Goal: Task Accomplishment & Management: Use online tool/utility

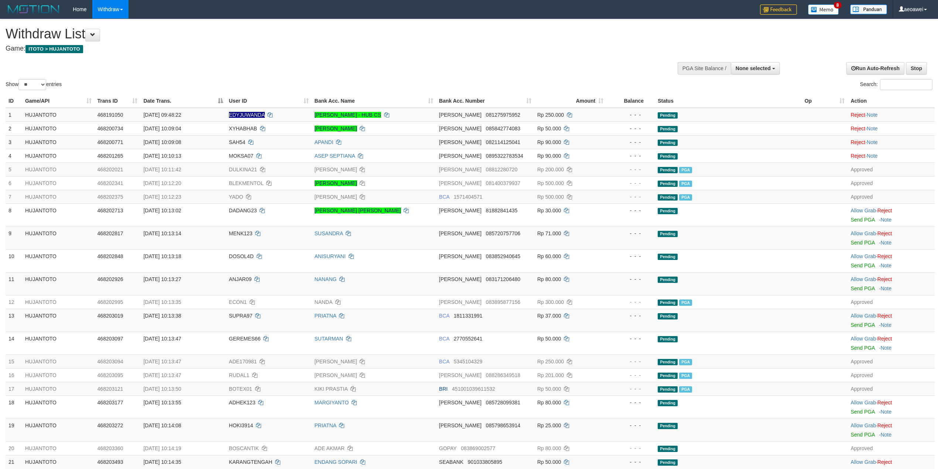
select select
select select "**"
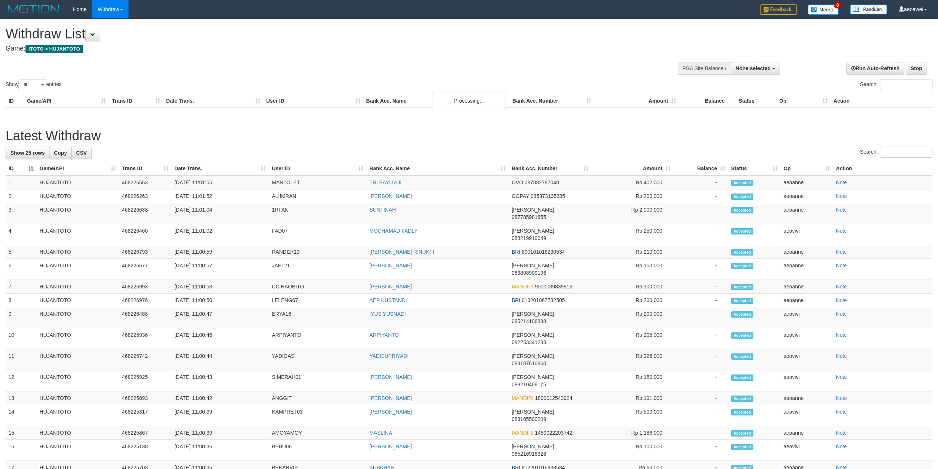
select select
select select "**"
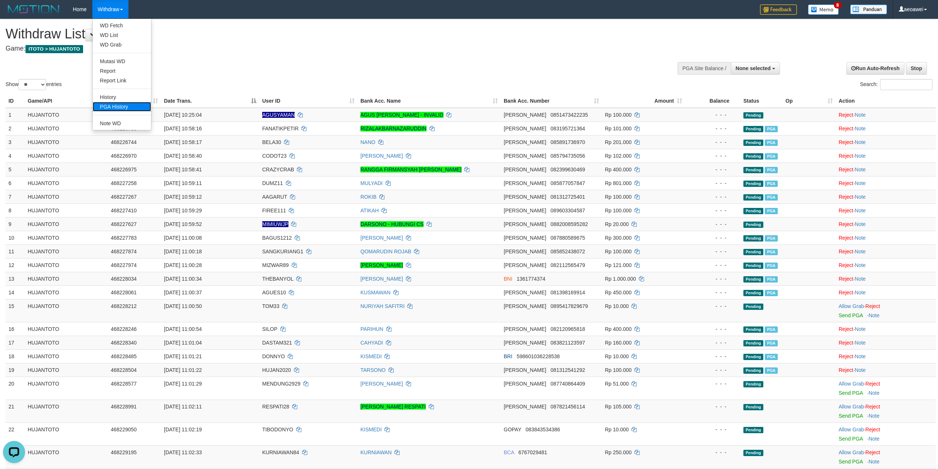
click at [129, 105] on link "PGA History" at bounding box center [122, 107] width 58 height 10
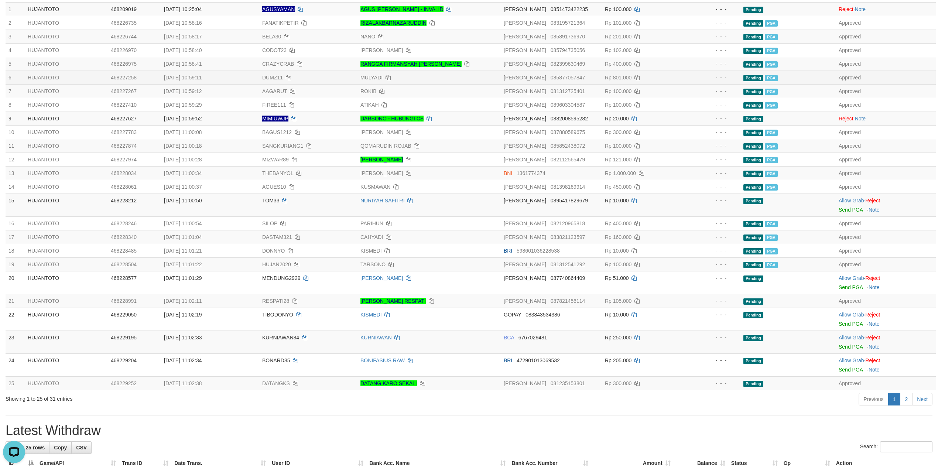
scroll to position [197, 0]
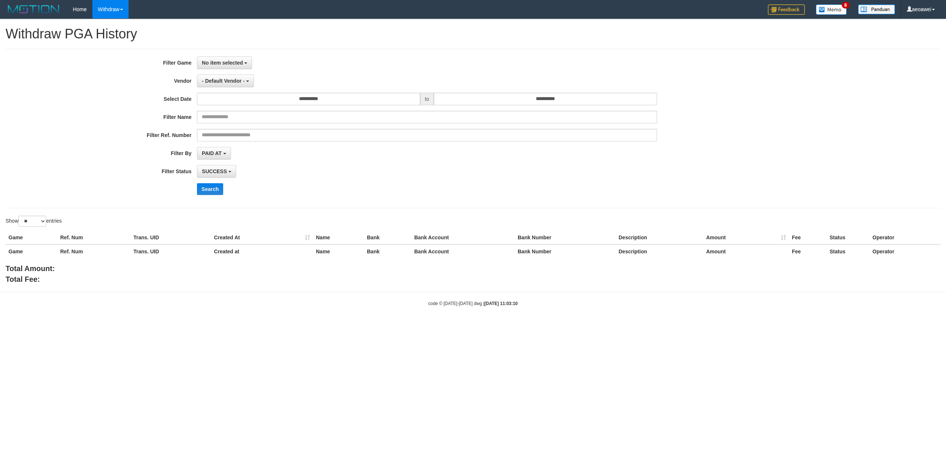
select select
select select "**"
click at [227, 83] on span "- Default Vendor -" at bounding box center [223, 81] width 43 height 6
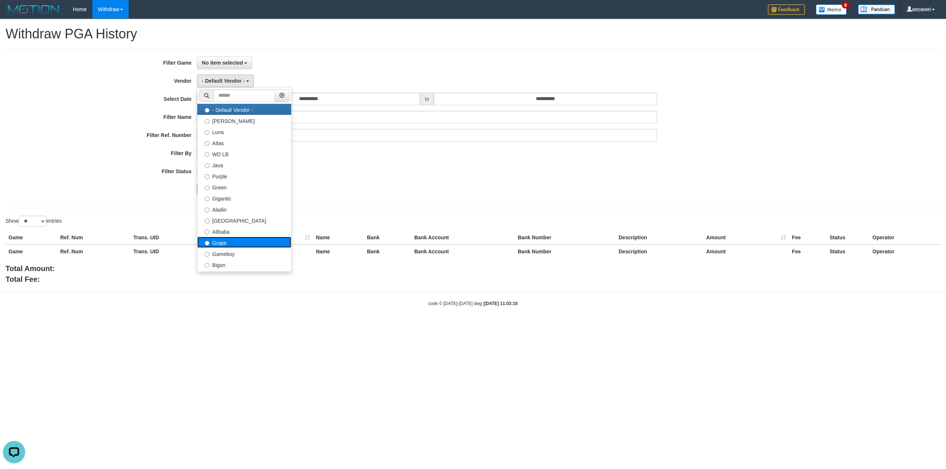
click at [242, 240] on label "Grape" at bounding box center [244, 242] width 94 height 11
select select "**********"
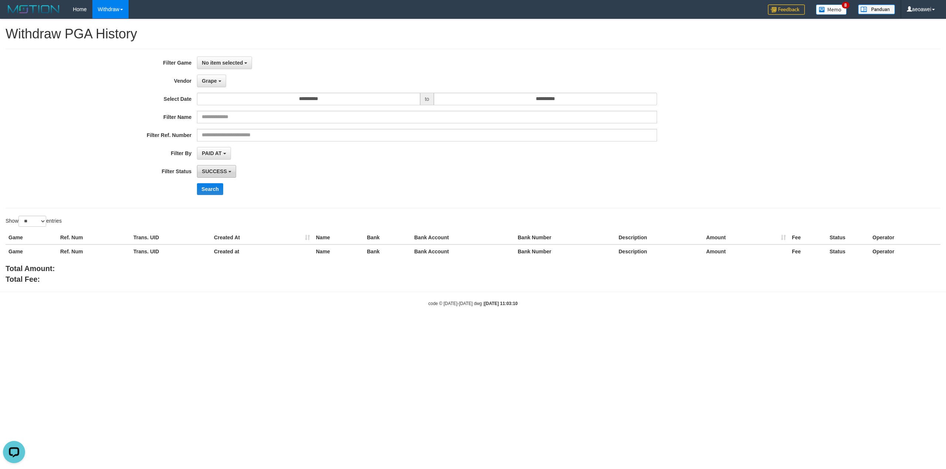
click at [226, 172] on span "SUCCESS" at bounding box center [214, 171] width 25 height 6
click at [236, 223] on label "FAILED" at bounding box center [244, 221] width 94 height 11
select select "*"
click at [208, 186] on button "Search" at bounding box center [210, 189] width 26 height 12
drag, startPoint x: 252, startPoint y: 64, endPoint x: 238, endPoint y: 59, distance: 14.5
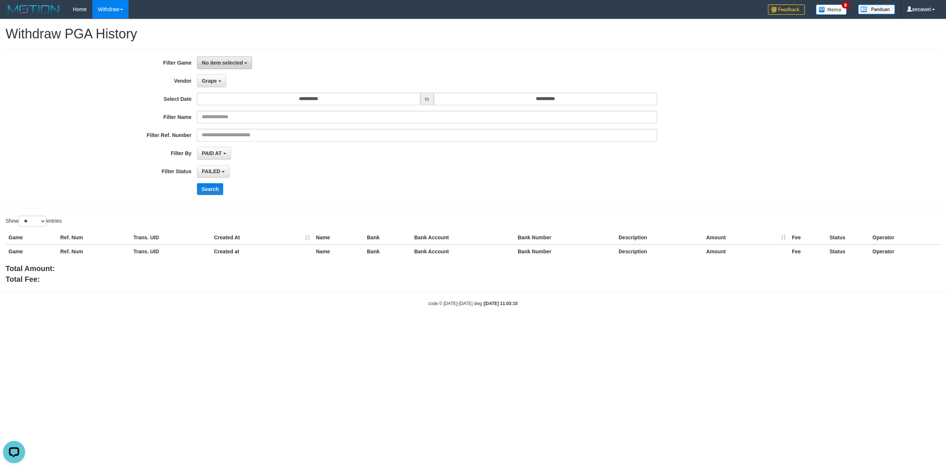
click at [248, 62] on button "No item selected" at bounding box center [224, 63] width 55 height 13
click at [240, 103] on label "[ITOTO] HUJANTOTO" at bounding box center [244, 100] width 94 height 11
select select "***"
click at [210, 185] on button "Search" at bounding box center [210, 189] width 26 height 12
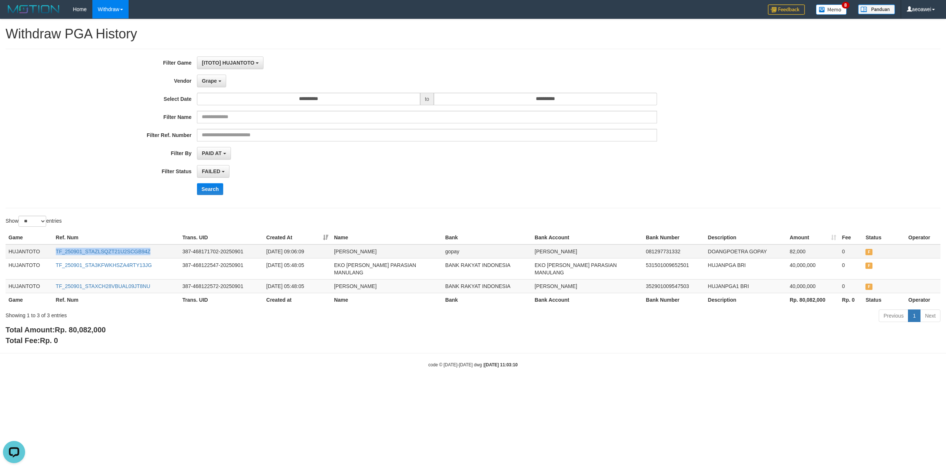
copy link "TF_250901_STAZLSQZT21U2SCGB94Z"
drag, startPoint x: 154, startPoint y: 248, endPoint x: 52, endPoint y: 249, distance: 101.2
click at [53, 249] on td "TF_250901_STAZLSQZT21U2SCGB94Z" at bounding box center [116, 252] width 127 height 14
drag, startPoint x: 259, startPoint y: 134, endPoint x: 257, endPoint y: 129, distance: 5.5
click at [259, 134] on input "text" at bounding box center [427, 135] width 460 height 13
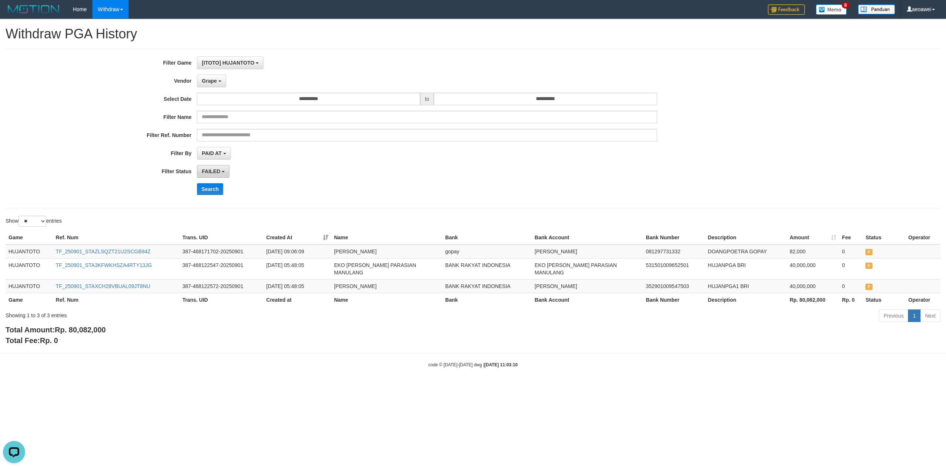
click at [215, 171] on span "FAILED" at bounding box center [211, 171] width 18 height 6
drag, startPoint x: 225, startPoint y: 211, endPoint x: 228, endPoint y: 203, distance: 8.0
click at [228, 203] on ul "SUCCESS ON PROCESS FAILED" at bounding box center [244, 203] width 95 height 50
click at [228, 203] on div "**********" at bounding box center [473, 129] width 935 height 160
click at [223, 157] on button "PAID AT" at bounding box center [214, 153] width 34 height 13
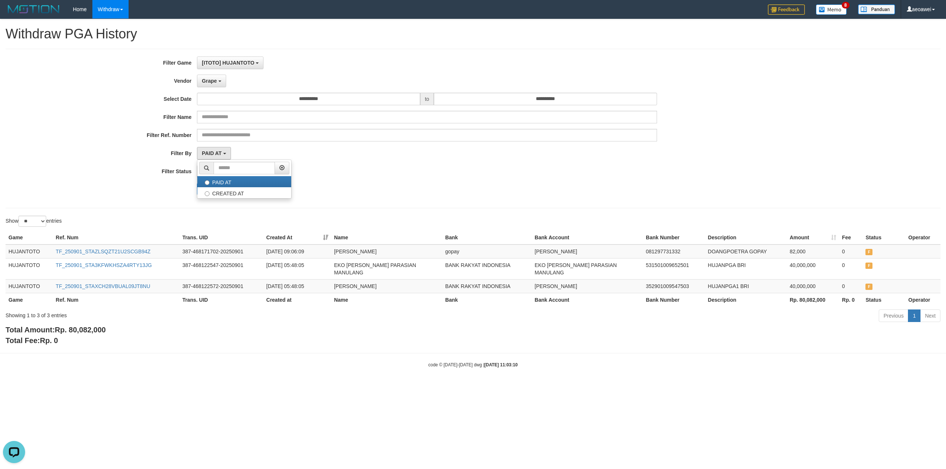
click at [153, 168] on label "Filter Status" at bounding box center [98, 170] width 197 height 10
click at [206, 167] on button "FAILED" at bounding box center [213, 171] width 33 height 13
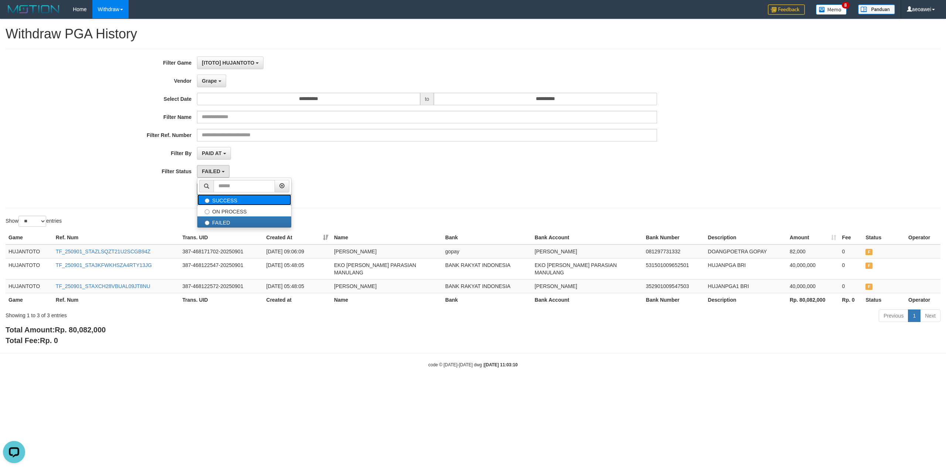
click at [225, 204] on label "SUCCESS" at bounding box center [244, 199] width 94 height 11
click at [214, 199] on label "SUCCESS" at bounding box center [244, 199] width 94 height 11
select select "*"
click at [233, 124] on div "**********" at bounding box center [394, 129] width 788 height 144
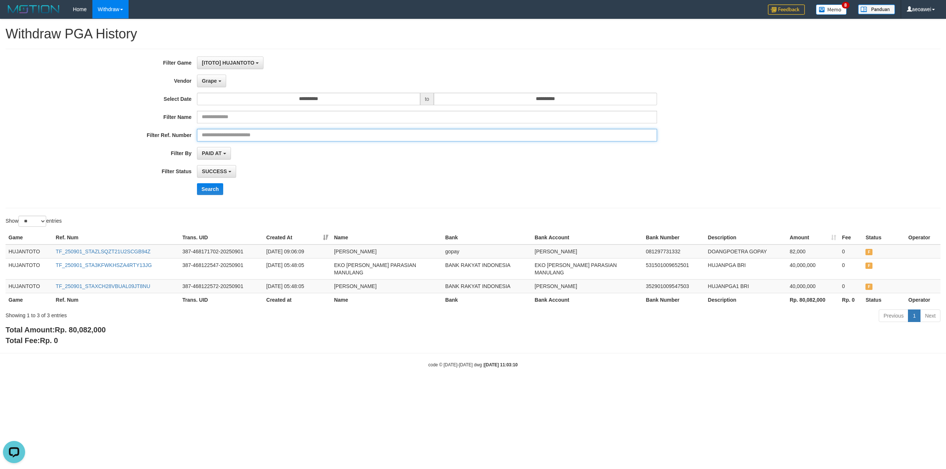
click at [216, 136] on input "text" at bounding box center [427, 135] width 460 height 13
paste input "**********"
type input "**********"
click at [202, 191] on button "Search" at bounding box center [210, 189] width 26 height 12
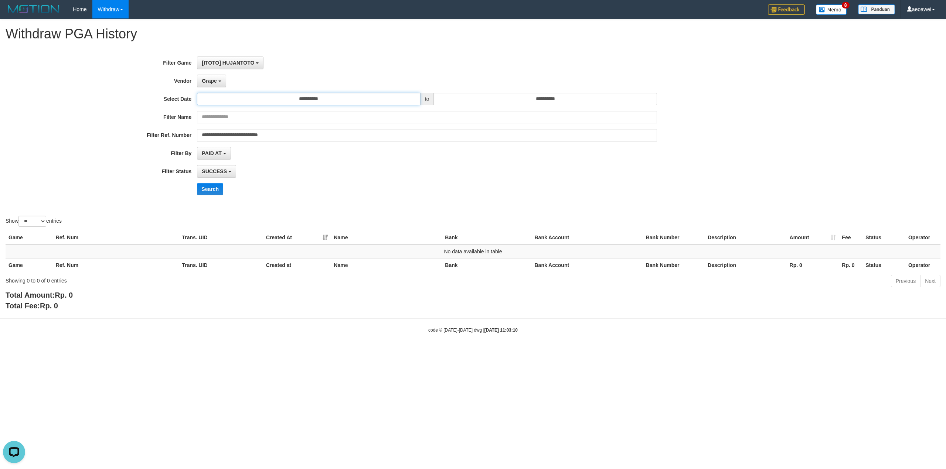
click at [337, 100] on input "**********" at bounding box center [308, 99] width 223 height 13
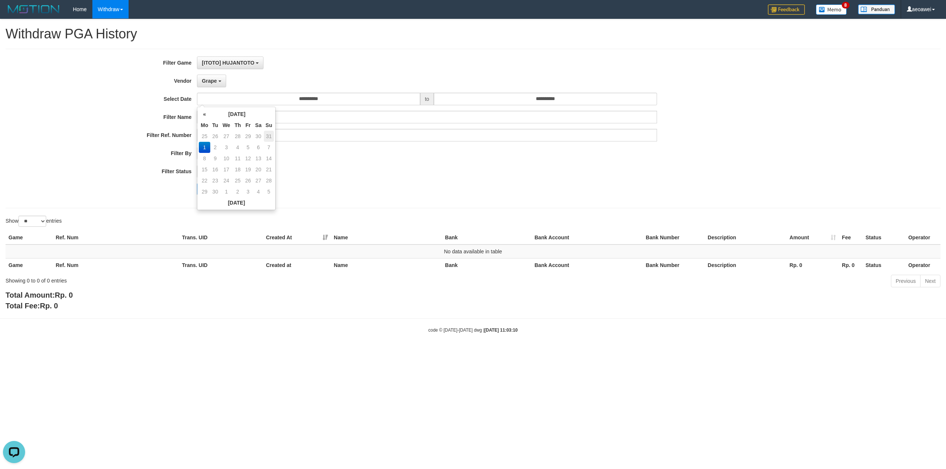
click at [269, 135] on td "31" at bounding box center [269, 136] width 10 height 11
type input "**********"
click at [377, 164] on div "**********" at bounding box center [394, 129] width 788 height 144
click at [215, 188] on button "Search" at bounding box center [210, 189] width 26 height 12
click at [229, 165] on div "**********" at bounding box center [394, 129] width 788 height 144
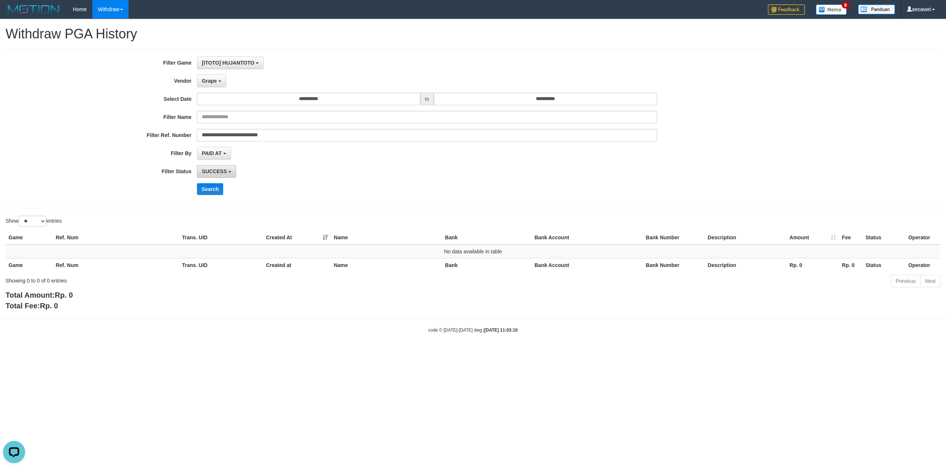
click at [229, 167] on button "SUCCESS" at bounding box center [216, 171] width 39 height 13
click at [220, 221] on label "FAILED" at bounding box center [244, 221] width 94 height 11
select select "*"
click at [214, 194] on button "Search" at bounding box center [210, 189] width 26 height 12
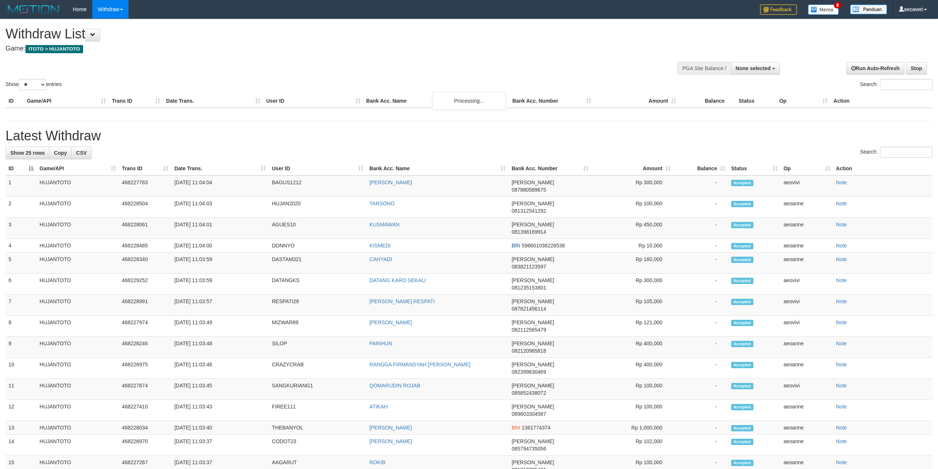
select select
select select "**"
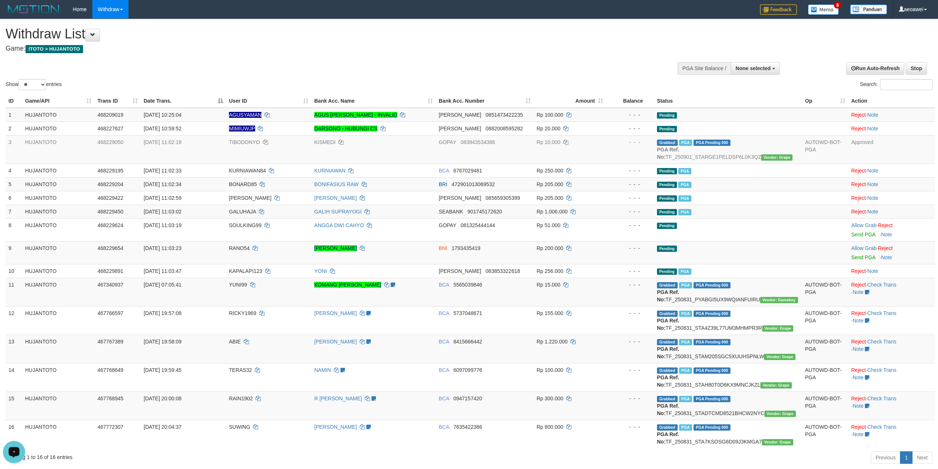
click at [12, 456] on div "Open LiveChat chat widget" at bounding box center [14, 451] width 13 height 13
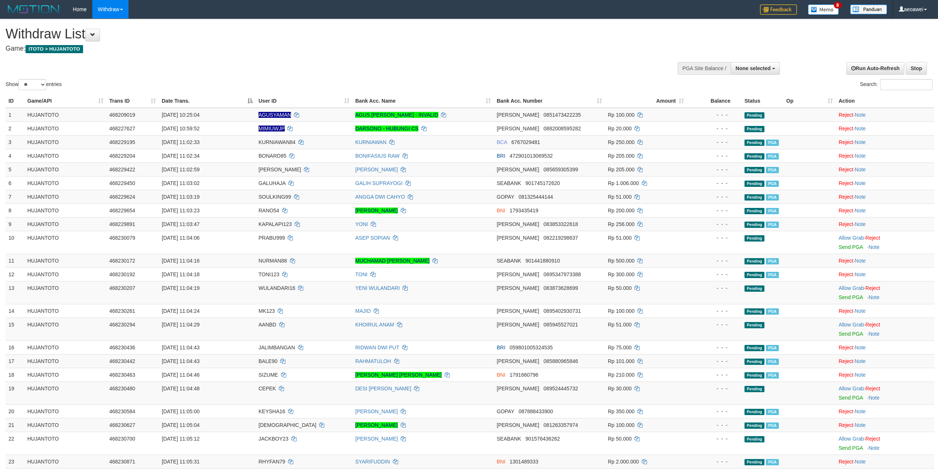
select select
select select "**"
click at [757, 64] on button "None selected" at bounding box center [755, 68] width 49 height 13
click at [726, 106] on label "[ITOTO] HUJANTOTO" at bounding box center [743, 106] width 74 height 10
select select "***"
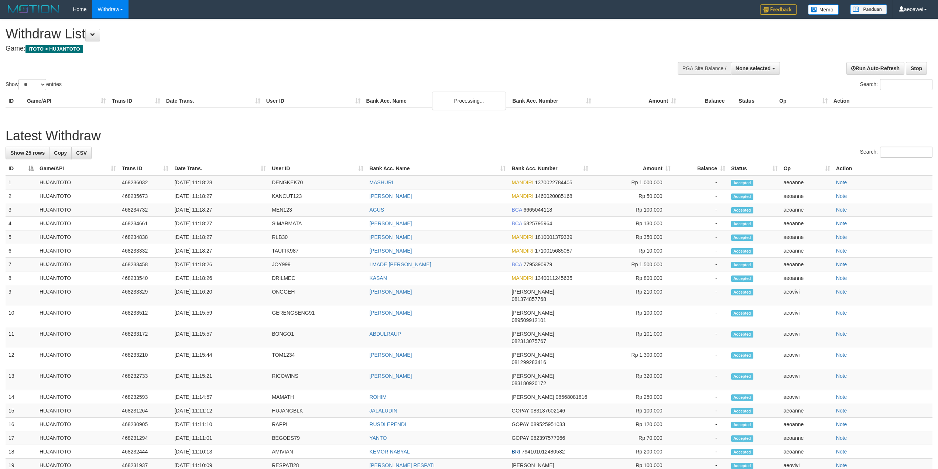
select select
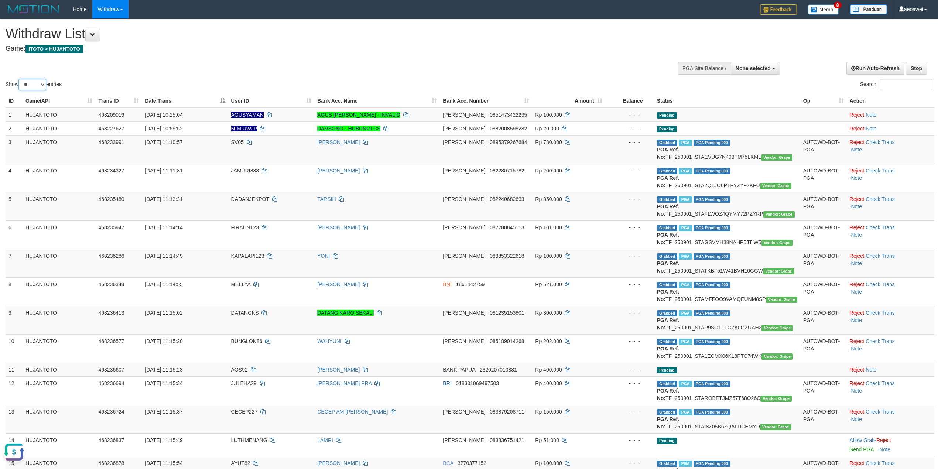
drag, startPoint x: 36, startPoint y: 83, endPoint x: 37, endPoint y: 89, distance: 6.3
click at [36, 83] on select "** ** ** ***" at bounding box center [32, 84] width 28 height 11
select select "**"
click at [20, 79] on select "** ** ** ***" at bounding box center [32, 84] width 28 height 11
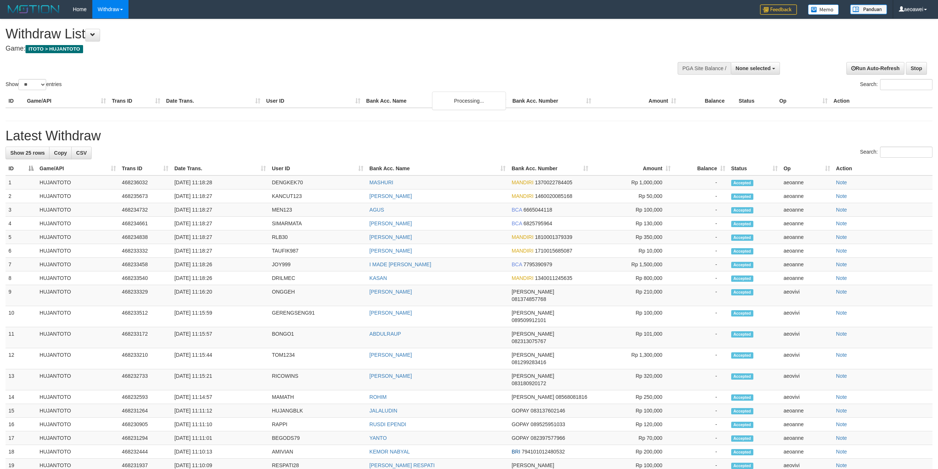
select select
select select "**"
select select
select select "**"
click at [759, 69] on span "None selected" at bounding box center [753, 68] width 35 height 6
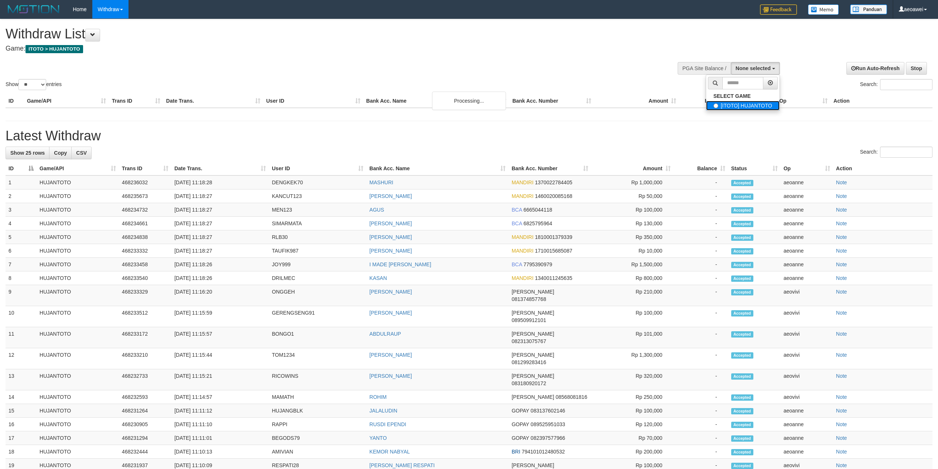
click at [745, 104] on label "[ITOTO] HUJANTOTO" at bounding box center [743, 106] width 74 height 10
select select "***"
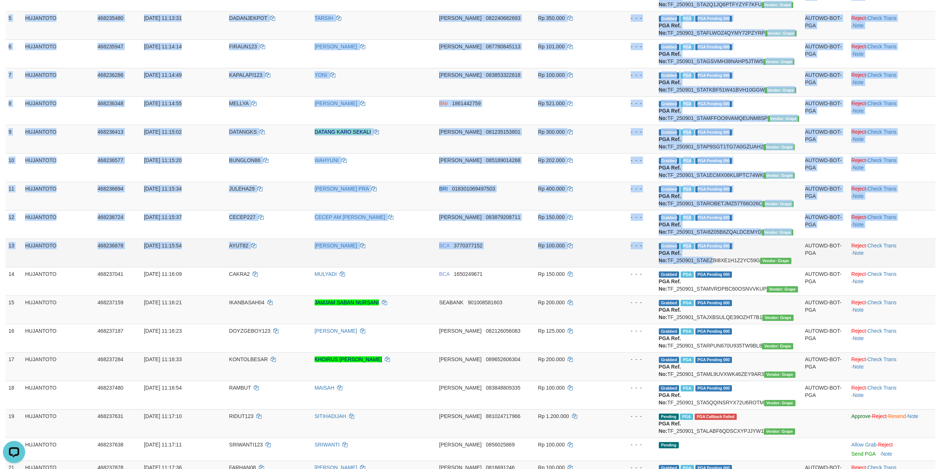
scroll to position [266, 0]
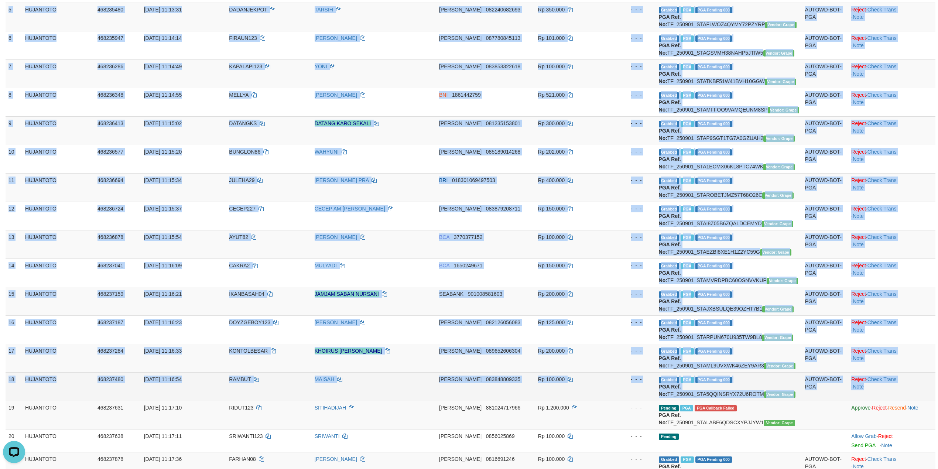
copy tbody "3 HUJANTOTO 468233991 01/09/2025 11:10:57 SV05 SANDI SUWANDI DANA 0895379267684…"
drag, startPoint x: 10, startPoint y: 150, endPoint x: 896, endPoint y: 386, distance: 917.5
click at [896, 386] on tbody "1 HUJANTOTO 468209019 01/09/2025 10:25:04 AGUSYAMAN AGUS YAMAN WARUWU - INVALID…" at bounding box center [471, 240] width 930 height 645
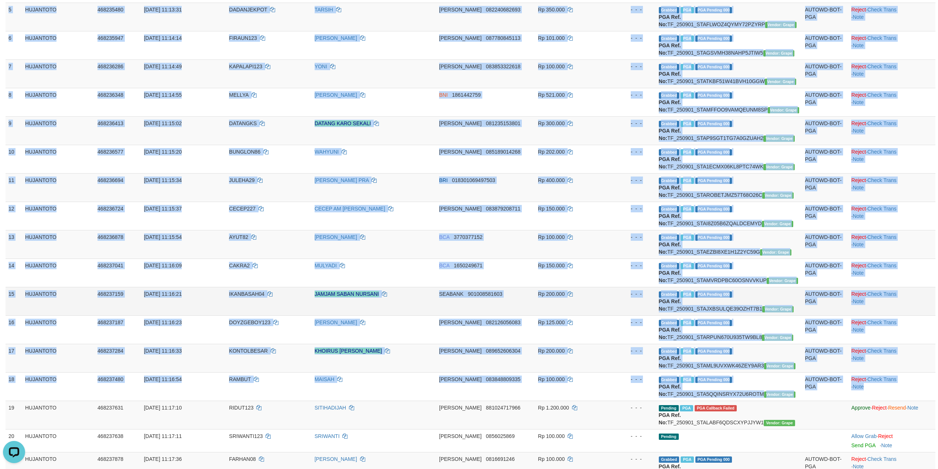
click at [420, 293] on td "JAMJAM SABAN NURSANI" at bounding box center [374, 301] width 124 height 28
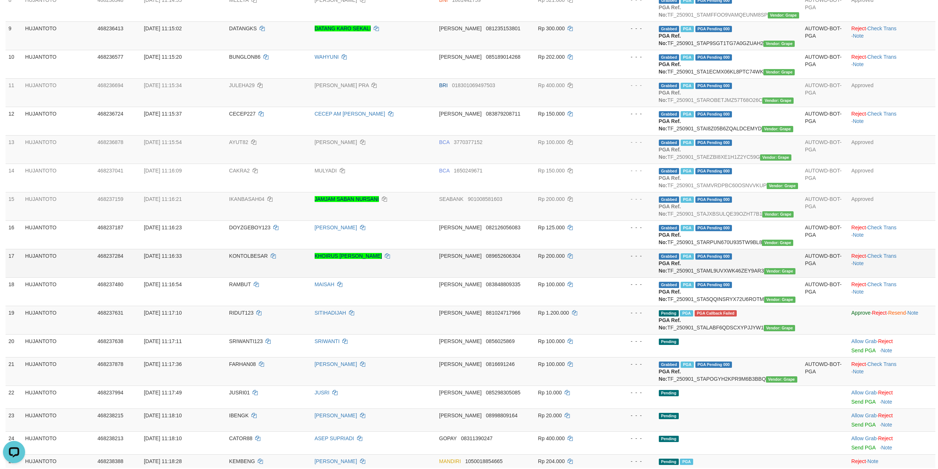
scroll to position [463, 0]
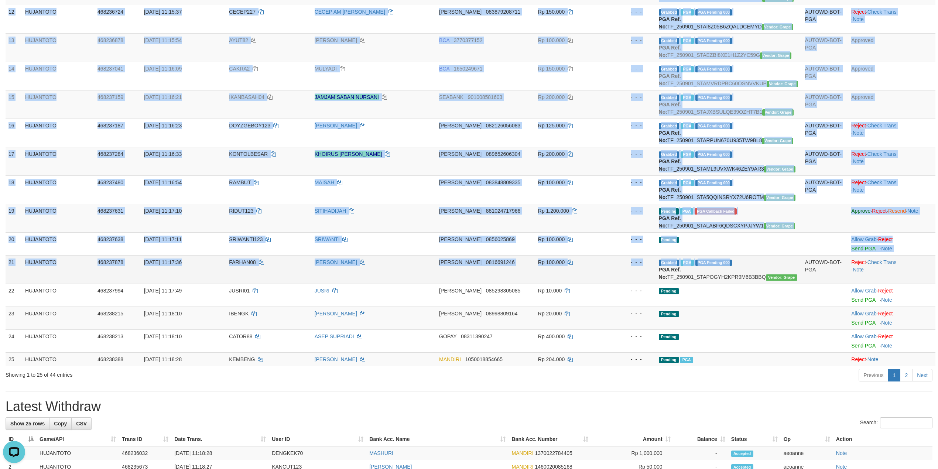
drag, startPoint x: 3, startPoint y: 262, endPoint x: 520, endPoint y: 273, distance: 517.3
click at [727, 262] on div "ID Game/API Trans ID Date Trans. User ID Bank Acc. Name Bank Acc. Number Amount…" at bounding box center [469, 37] width 938 height 663
click at [385, 268] on td "[PERSON_NAME]" at bounding box center [374, 269] width 124 height 28
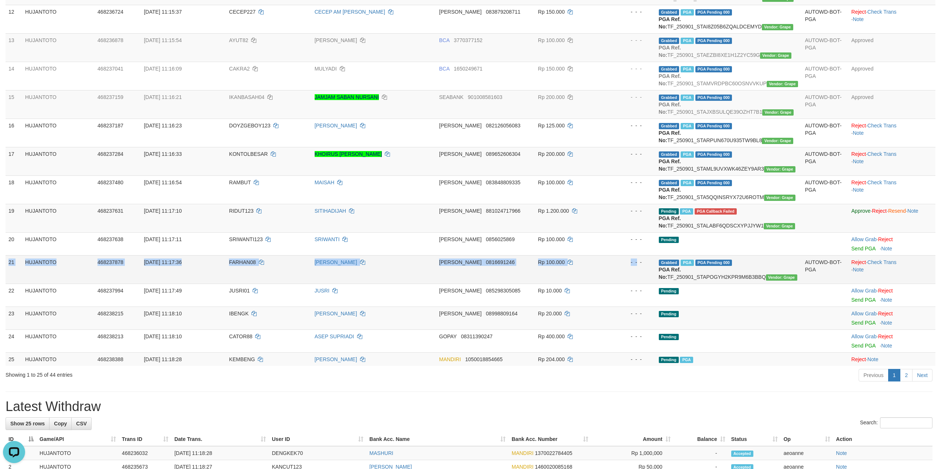
drag, startPoint x: 9, startPoint y: 262, endPoint x: 631, endPoint y: 262, distance: 622.4
click at [631, 262] on tr "21 HUJANTOTO 468237878 01/09/2025 11:17:36 FARHAN08 IOBAL LUTFANULLOH DANA 0816…" at bounding box center [471, 269] width 930 height 28
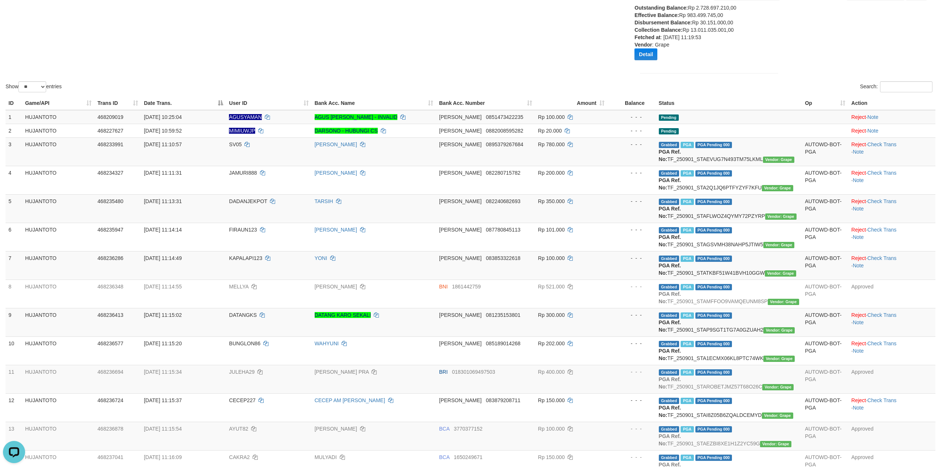
scroll to position [69, 0]
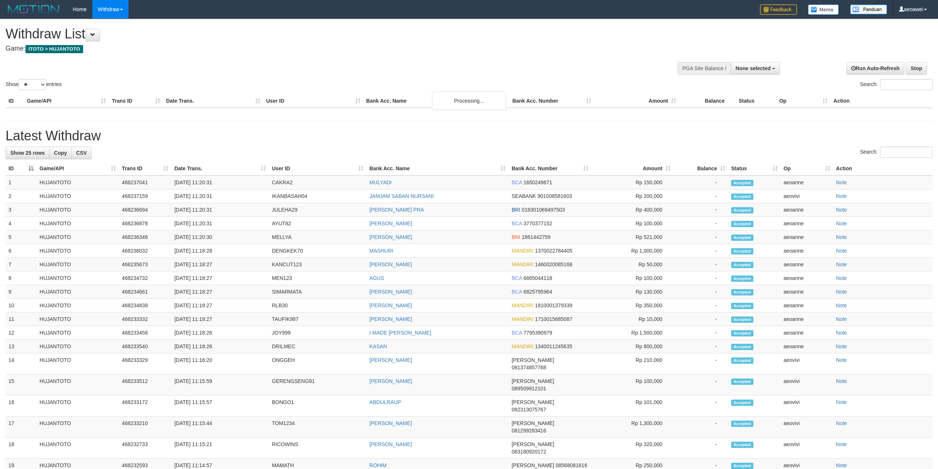
select select
select select "**"
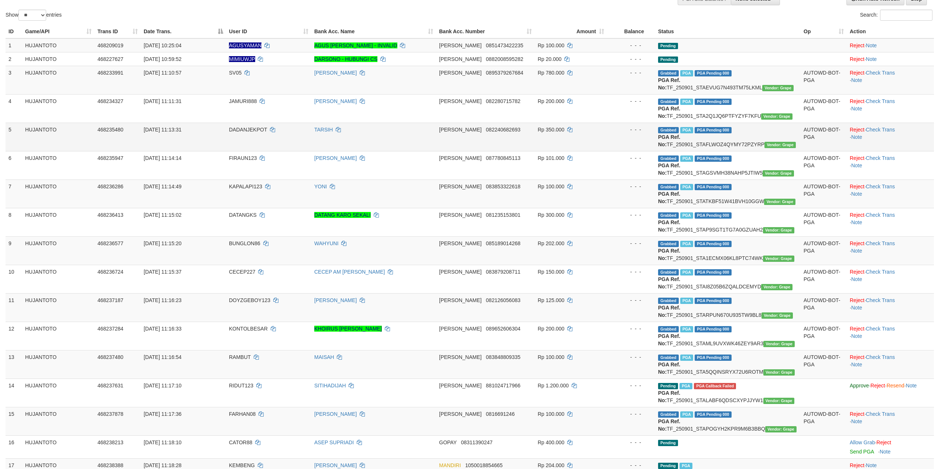
click at [595, 131] on td "Rp 350.000" at bounding box center [571, 137] width 72 height 28
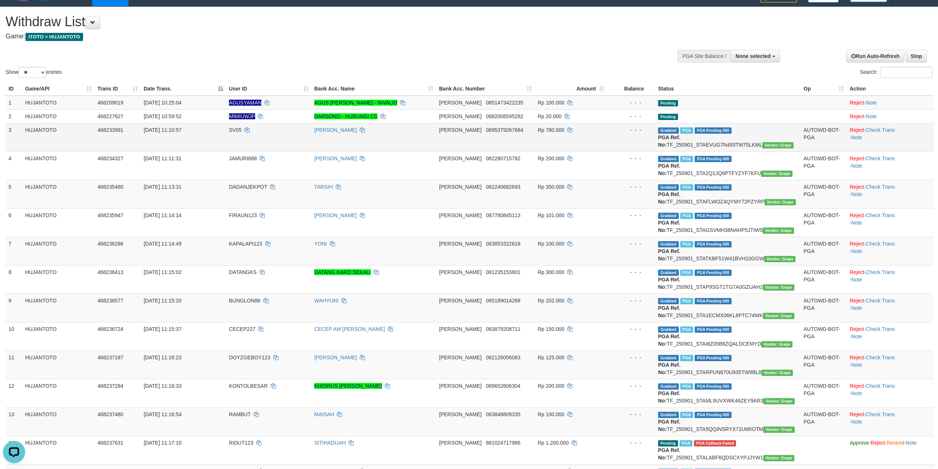
scroll to position [49, 0]
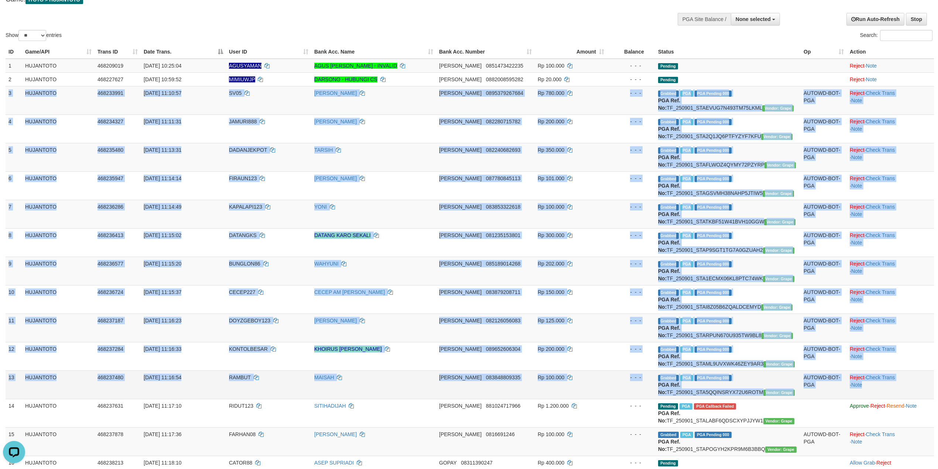
copy tbody "5 LOREMIPSU 473662320 89/46/4232 01:06:82 DO19 SITAM CONSECT ADIP 4072579564204…"
drag, startPoint x: 6, startPoint y: 92, endPoint x: 904, endPoint y: 390, distance: 945.5
click at [904, 390] on tbody "1 HUJANTOTO 468209019 [DATE] 10:25:04 AGUSYAMAN AGUS YAMAN WARUWU - INVALID [PE…" at bounding box center [470, 358] width 929 height 598
copy tbody "5 LOREMIPSU 473662320 89/46/4232 01:06:82 DO19 SITAM CONSECT ADIP 4072579564204…"
click at [394, 143] on td "TARSIH" at bounding box center [373, 157] width 125 height 28
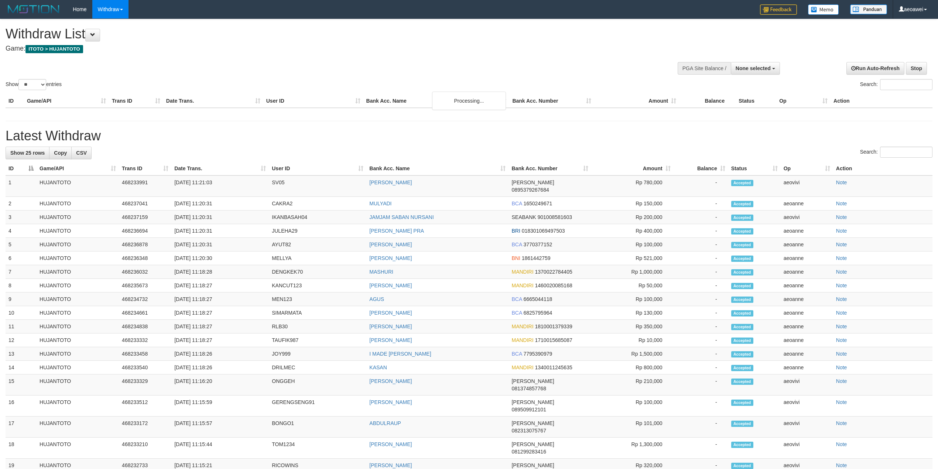
select select
select select "**"
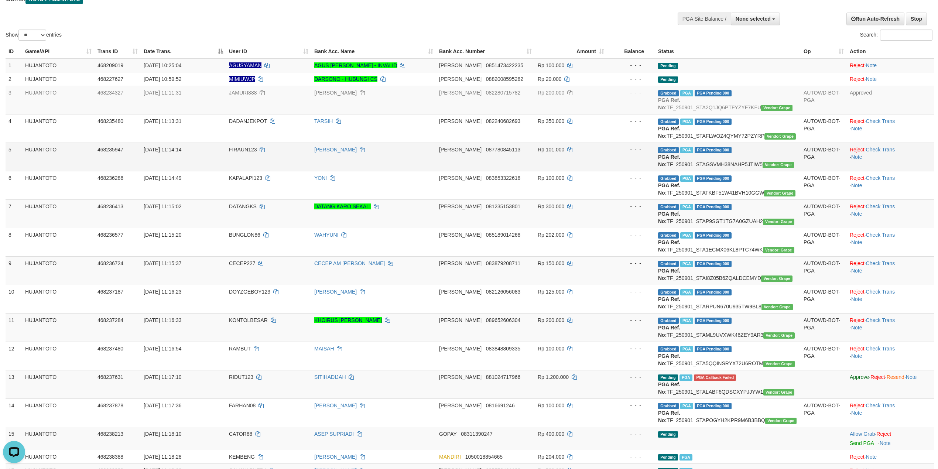
click at [338, 170] on td "[PERSON_NAME]" at bounding box center [373, 157] width 125 height 28
click at [237, 91] on span "JAMURI888" at bounding box center [243, 93] width 28 height 6
click at [236, 91] on span "JAMURI888" at bounding box center [243, 93] width 28 height 6
click at [232, 88] on td "JAMURI888" at bounding box center [268, 100] width 85 height 28
drag, startPoint x: 232, startPoint y: 88, endPoint x: 21, endPoint y: 109, distance: 211.9
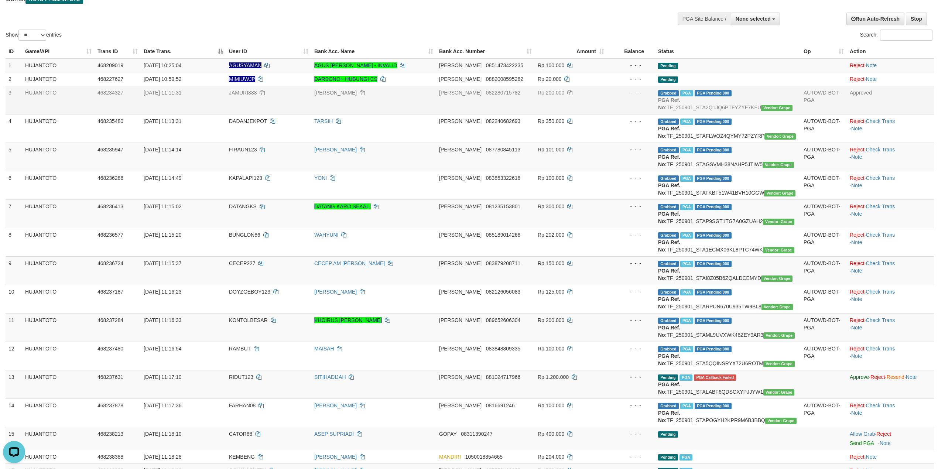
click at [230, 88] on td "JAMURI888" at bounding box center [268, 100] width 85 height 28
copy span "JAMURI888"
click at [420, 165] on td "[PERSON_NAME]" at bounding box center [373, 157] width 125 height 28
click at [405, 161] on td "[PERSON_NAME]" at bounding box center [373, 157] width 125 height 28
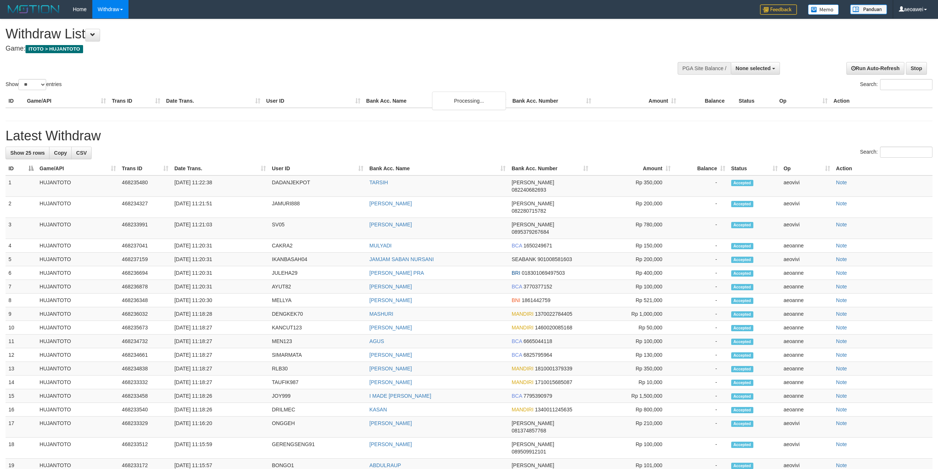
select select
select select "**"
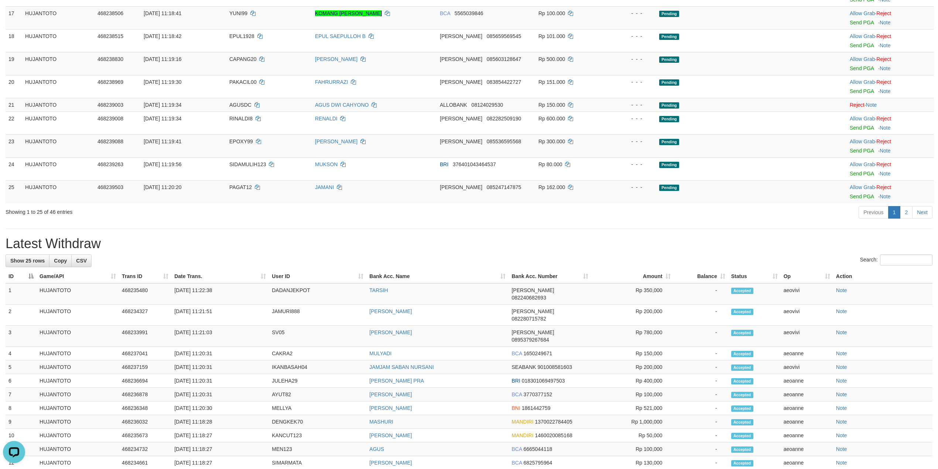
scroll to position [591, 0]
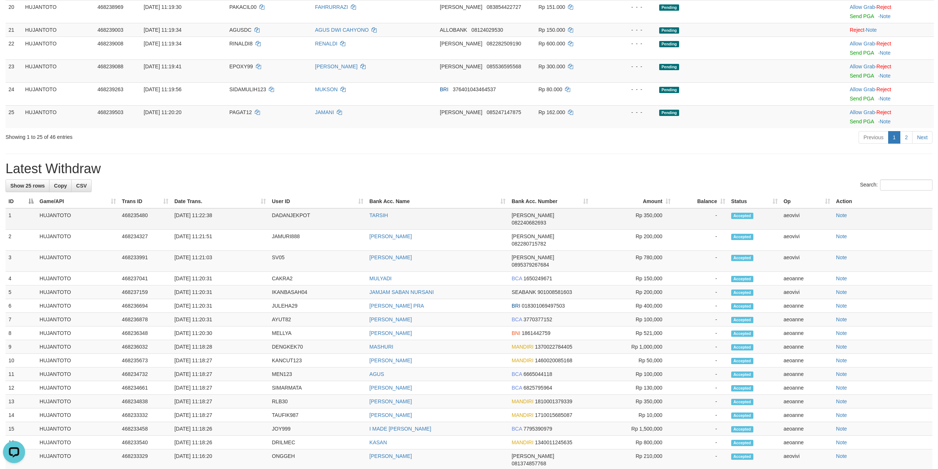
click at [294, 217] on td "DADANJEKPOT" at bounding box center [318, 218] width 98 height 21
drag, startPoint x: 294, startPoint y: 216, endPoint x: 269, endPoint y: 216, distance: 25.1
click at [287, 216] on td "DADANJEKPOT" at bounding box center [318, 218] width 98 height 21
copy td "DADANJEKPOT"
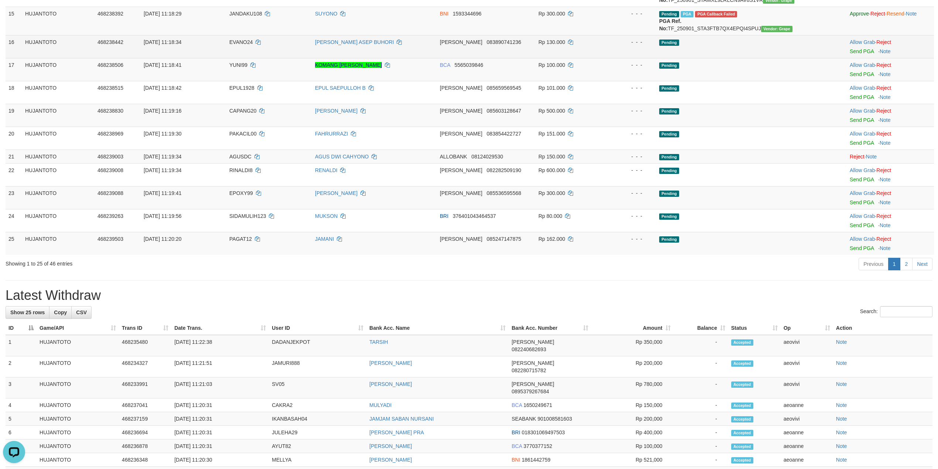
scroll to position [296, 0]
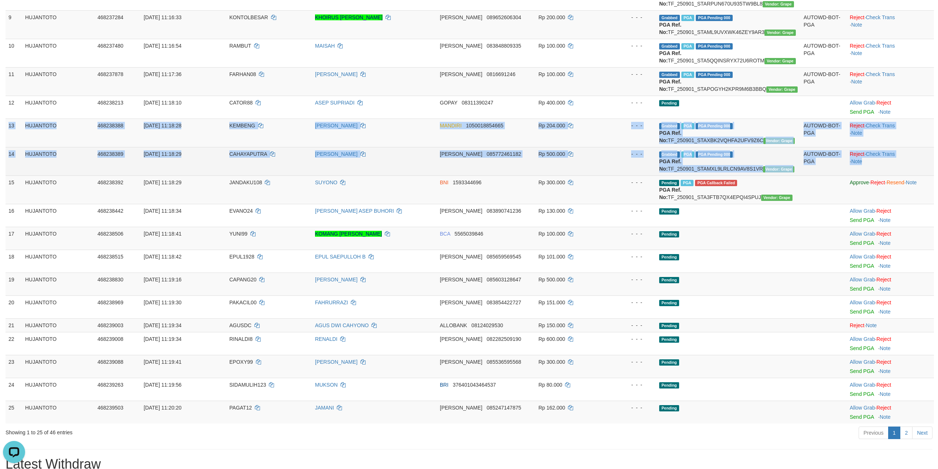
drag, startPoint x: 8, startPoint y: 126, endPoint x: 895, endPoint y: 165, distance: 887.8
click at [895, 165] on tbody "1 HUJANTOTO 468209019 01/09/2025 10:25:04 AGUSYAMAN AGUS YAMAN WARUWU - INVALID…" at bounding box center [470, 117] width 929 height 611
copy tbody "13 HUJANTOTO 468238388 01/09/2025 11:18:28 KEMBENG KARIMAN MUNTHE MANDIRI 10500…"
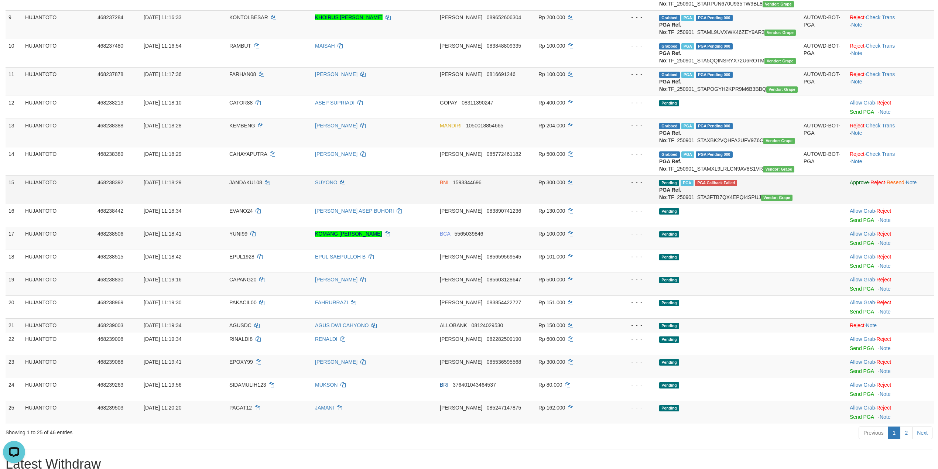
click at [425, 201] on td "SUYONO" at bounding box center [374, 189] width 125 height 28
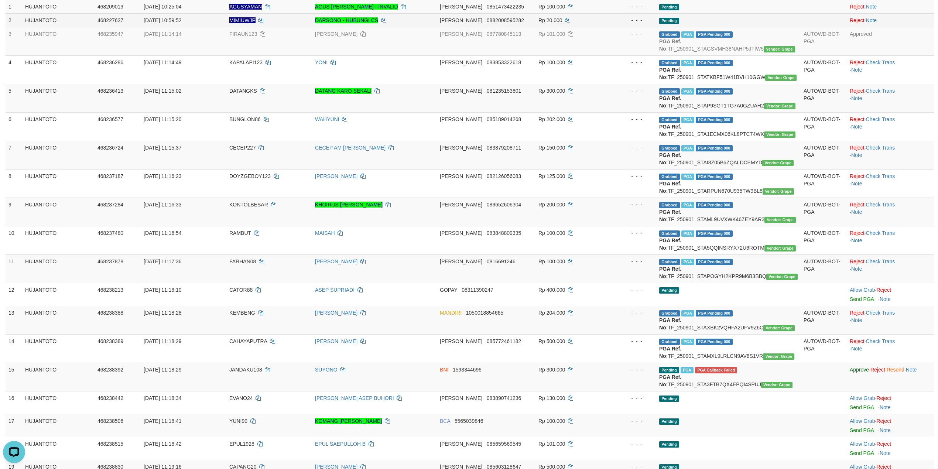
scroll to position [0, 0]
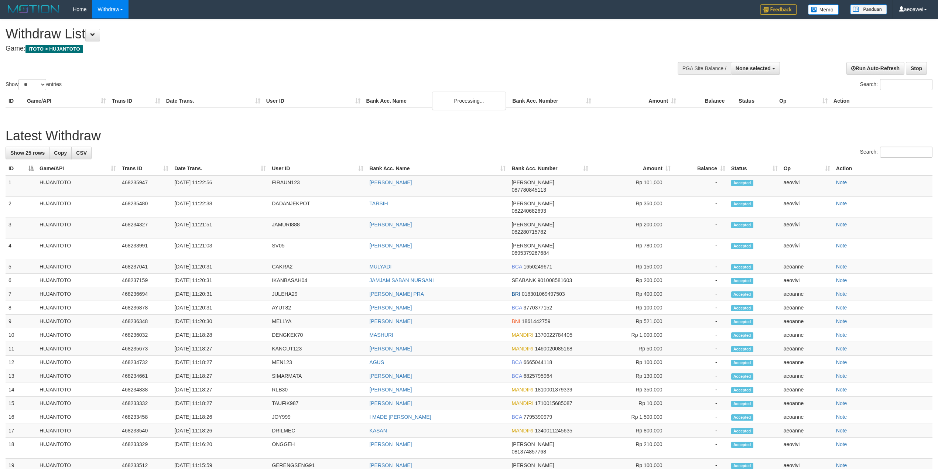
select select
select select "**"
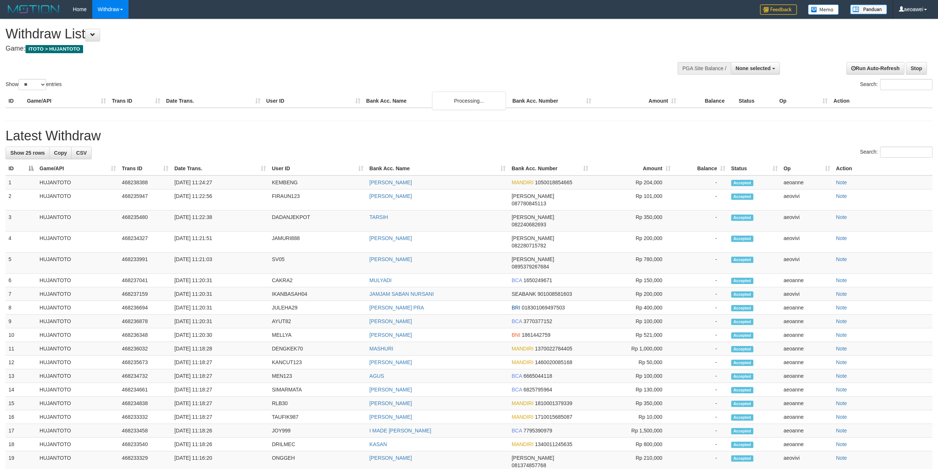
select select
select select "**"
click at [446, 130] on h1 "Latest Withdraw" at bounding box center [469, 136] width 927 height 15
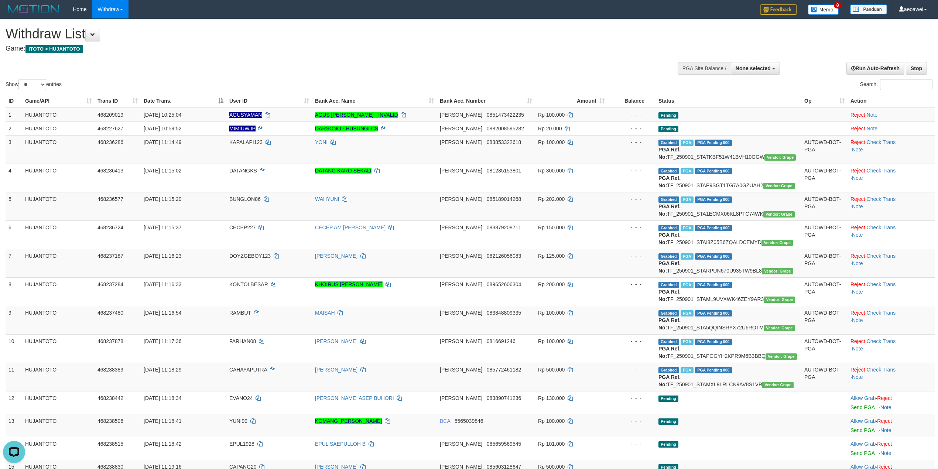
click at [424, 63] on div "Show ** ** ** *** entries Search:" at bounding box center [469, 55] width 938 height 72
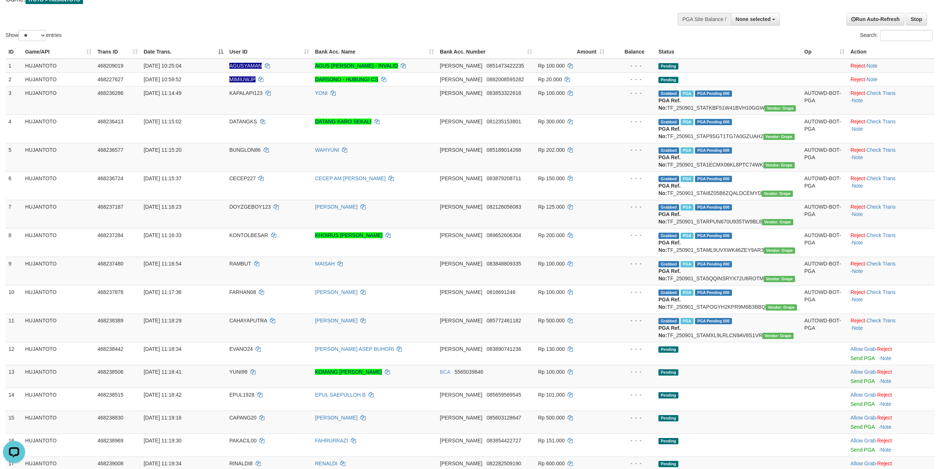
scroll to position [98, 0]
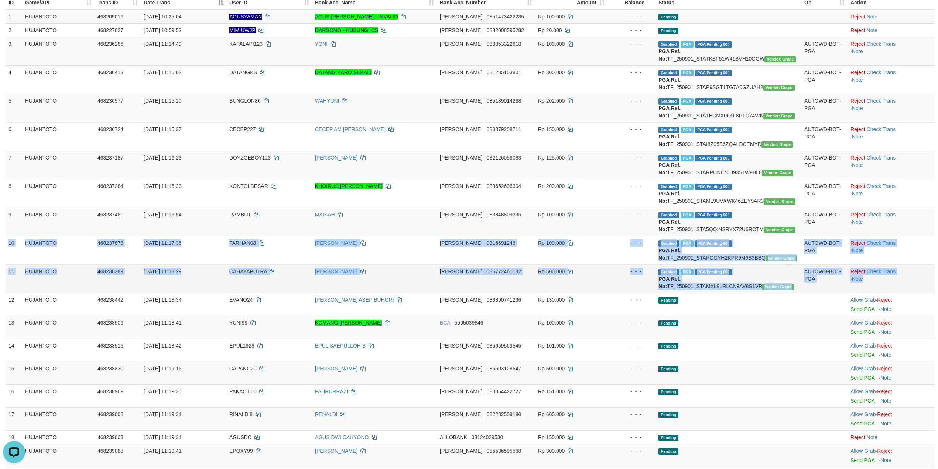
drag, startPoint x: 13, startPoint y: 242, endPoint x: 904, endPoint y: 281, distance: 891.8
click at [904, 281] on tbody "1 HUJANTOTO 468209019 01/09/2025 10:25:04 AGUSYAMAN AGUS YAMAN WARUWU - INVALID…" at bounding box center [470, 307] width 929 height 595
copy tbody "10 HUJANTOTO 468237878 01/09/2025 11:17:36 FARHAN08 IOBAL LUTFANULLOH DANA 0816…"
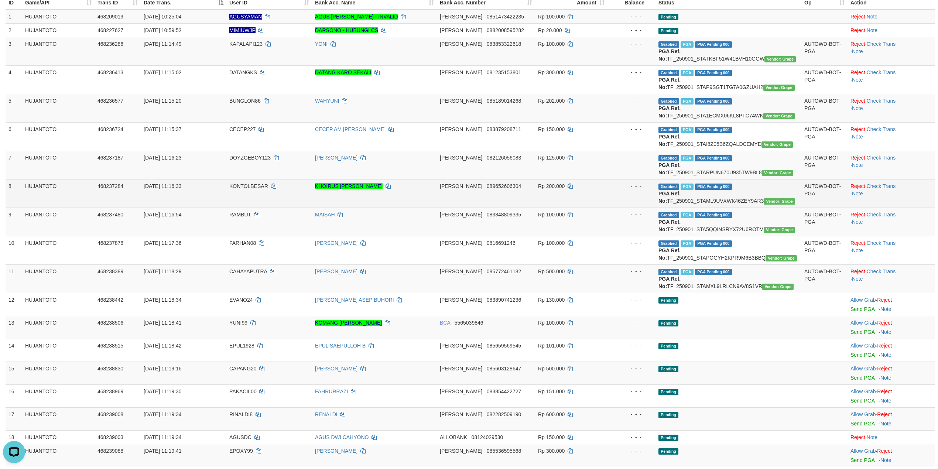
click at [487, 187] on span "089652606304" at bounding box center [504, 186] width 34 height 6
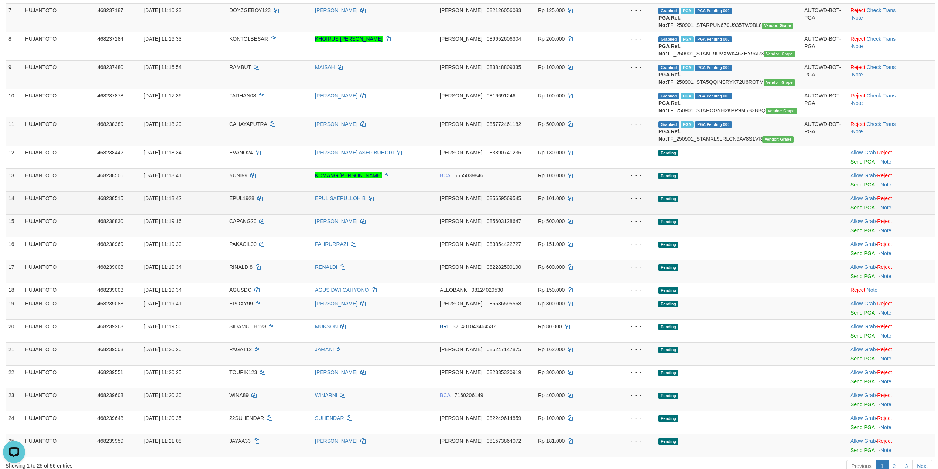
scroll to position [246, 0]
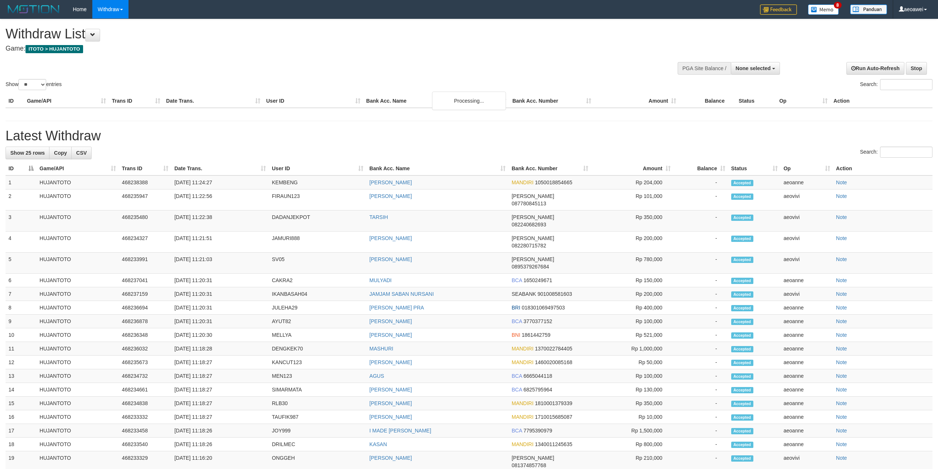
select select
select select "**"
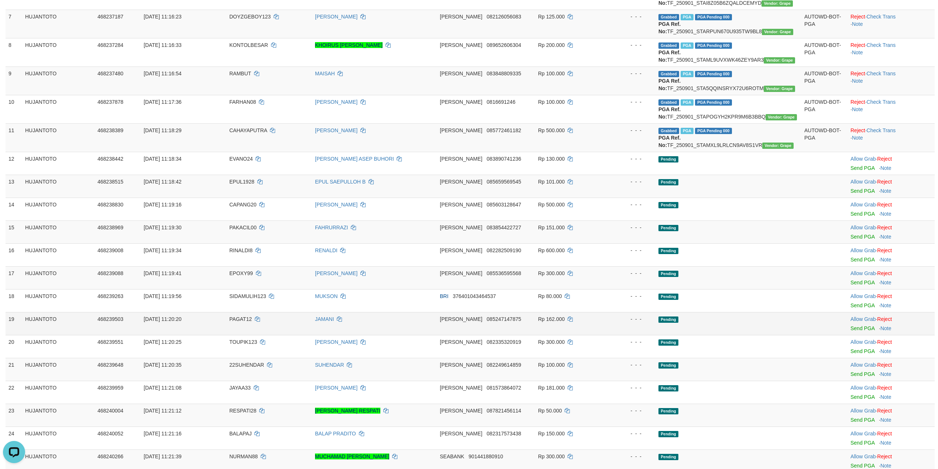
scroll to position [148, 0]
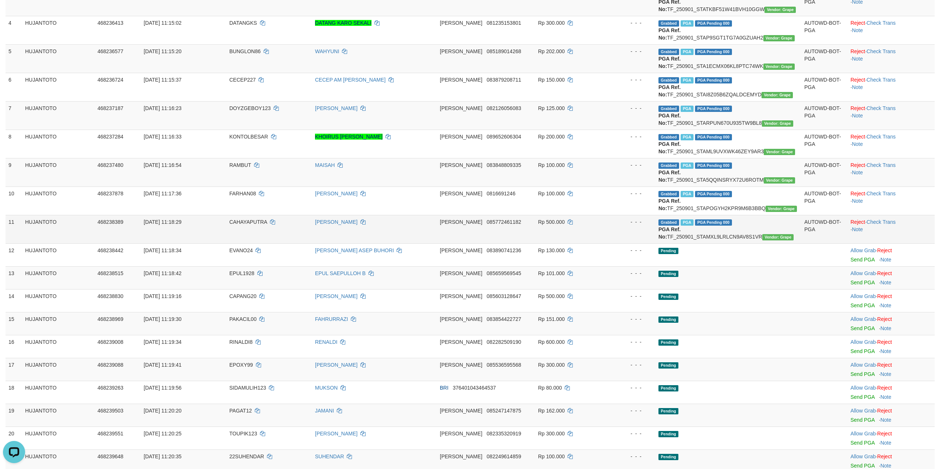
click at [245, 217] on td "CAHAYAPUTRA" at bounding box center [269, 229] width 86 height 28
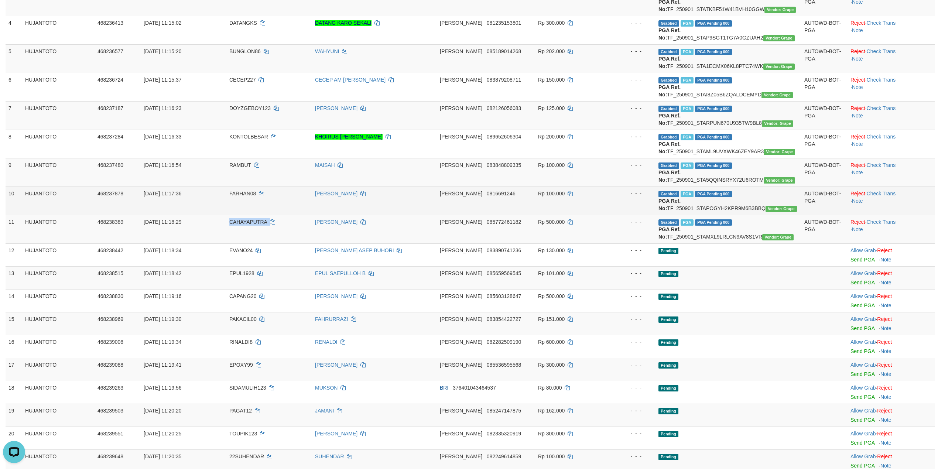
copy td "CAHAYAPUTRA"
click at [252, 196] on span "FARHAN08" at bounding box center [242, 194] width 27 height 6
copy td "FARHAN08"
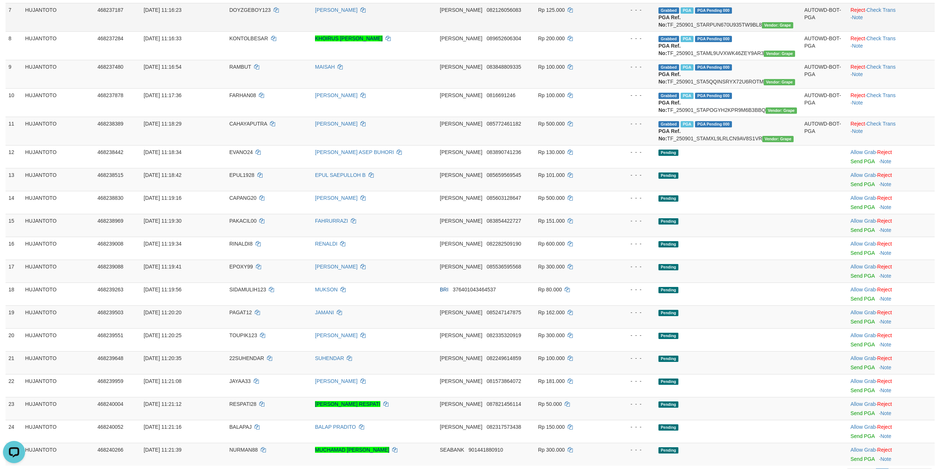
scroll to position [0, 0]
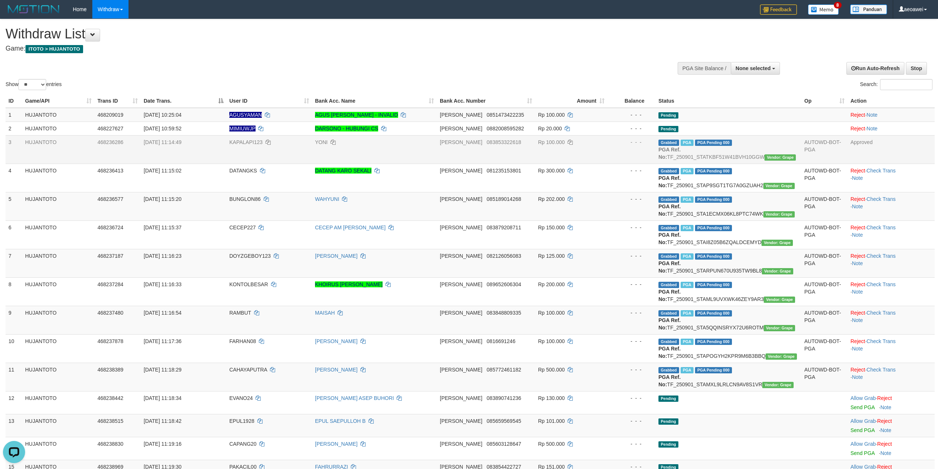
click at [247, 139] on span "KAPALAPI123" at bounding box center [245, 142] width 33 height 6
drag, startPoint x: 247, startPoint y: 139, endPoint x: 39, endPoint y: 108, distance: 209.9
click at [243, 139] on span "KAPALAPI123" at bounding box center [245, 142] width 33 height 6
copy span "KAPALAPI123"
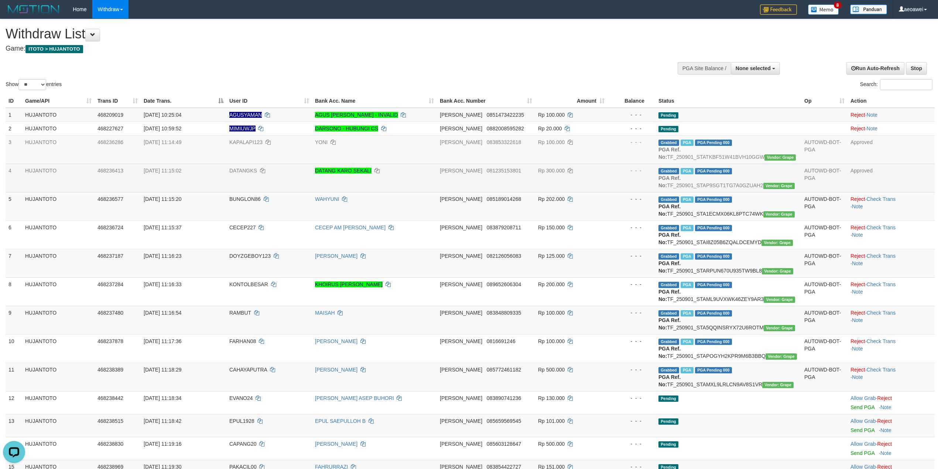
click at [243, 171] on span "DATANGKS" at bounding box center [243, 171] width 28 height 6
copy td "DATANGKS"
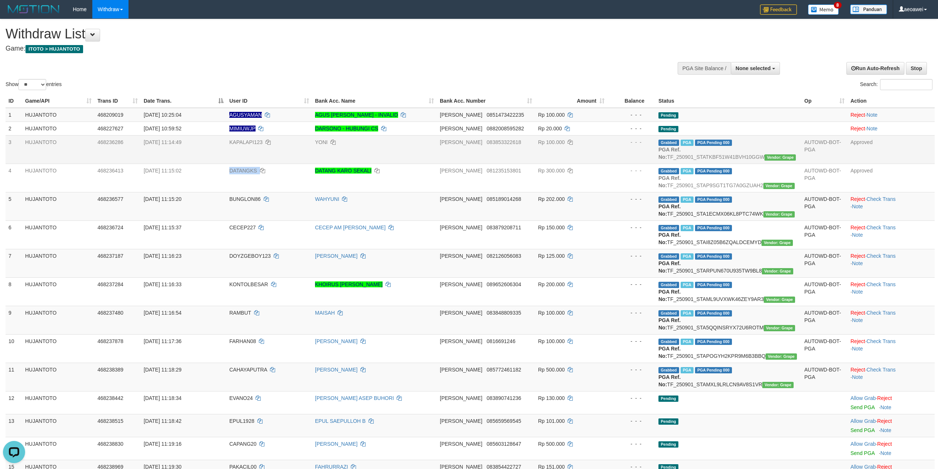
drag, startPoint x: 243, startPoint y: 171, endPoint x: 89, endPoint y: 153, distance: 155.2
click at [242, 171] on span "DATANGKS" at bounding box center [243, 171] width 28 height 6
copy span "DATANGKS"
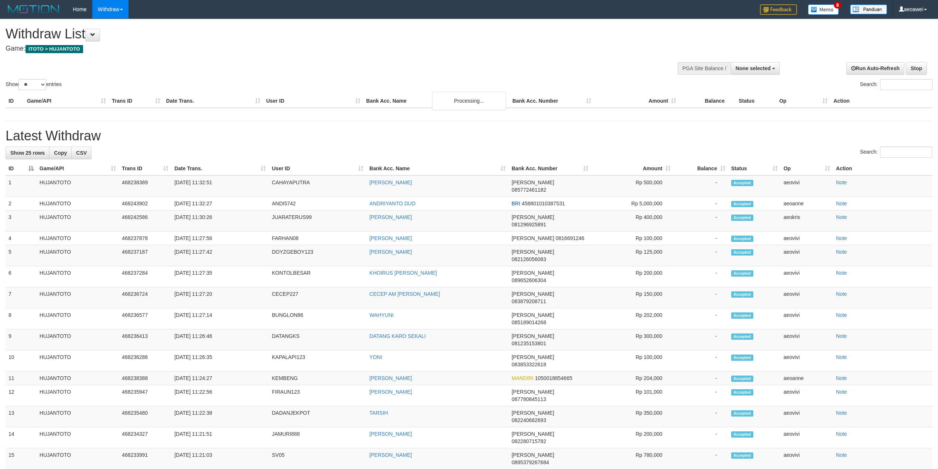
select select
select select "**"
select select
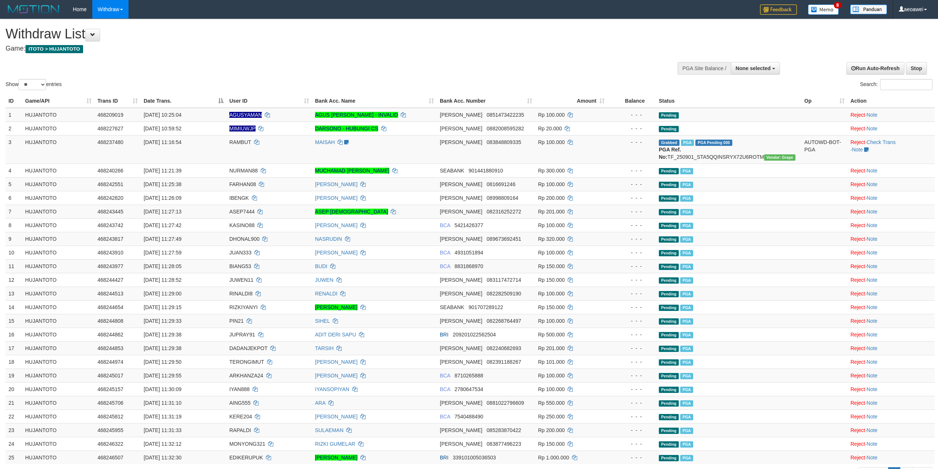
click at [494, 38] on h1 "Withdraw List" at bounding box center [312, 34] width 612 height 15
click at [35, 83] on select "** ** ** ***" at bounding box center [32, 84] width 28 height 11
select select "**"
click at [20, 79] on select "** ** ** ***" at bounding box center [32, 84] width 28 height 11
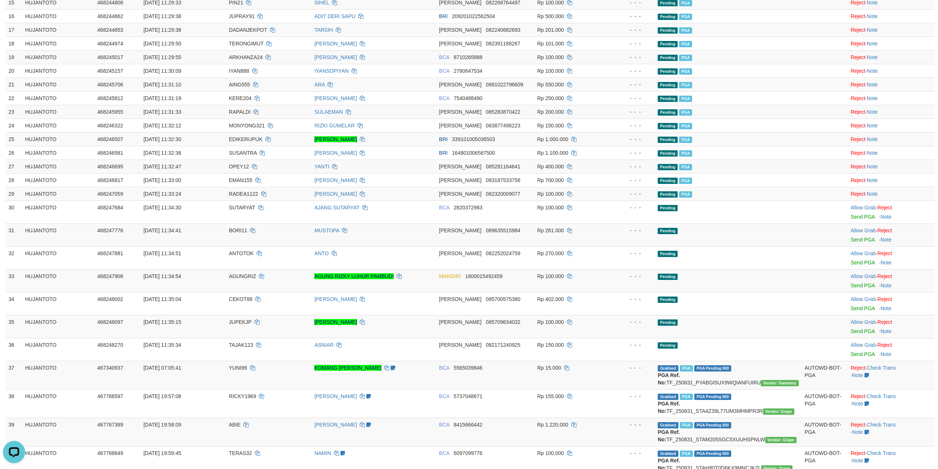
scroll to position [408, 0]
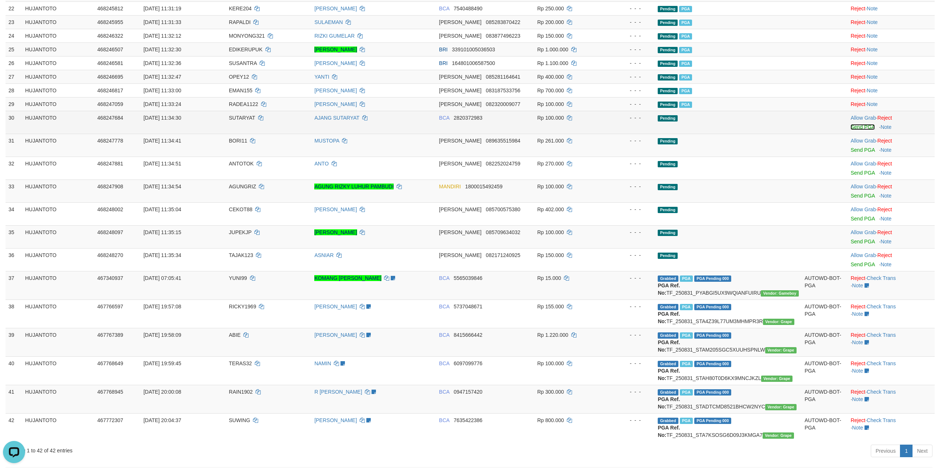
click at [863, 130] on link "Send PGA" at bounding box center [863, 127] width 24 height 6
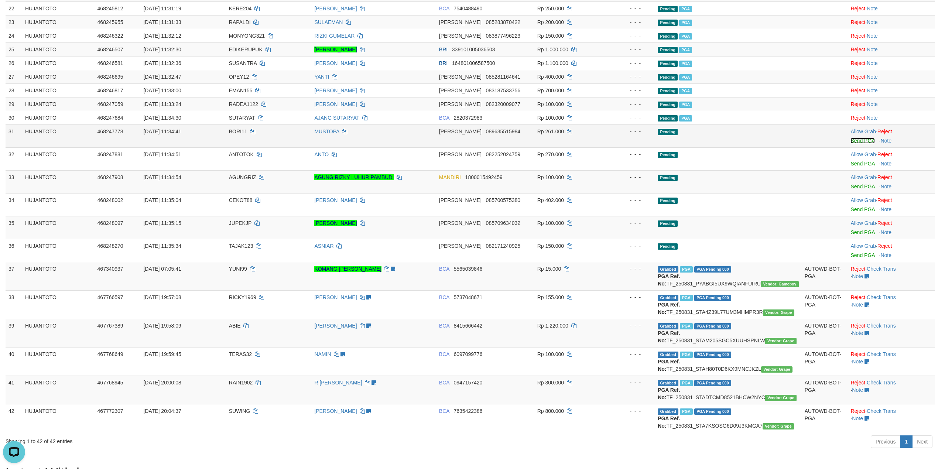
click at [859, 142] on link "Send PGA" at bounding box center [863, 141] width 24 height 6
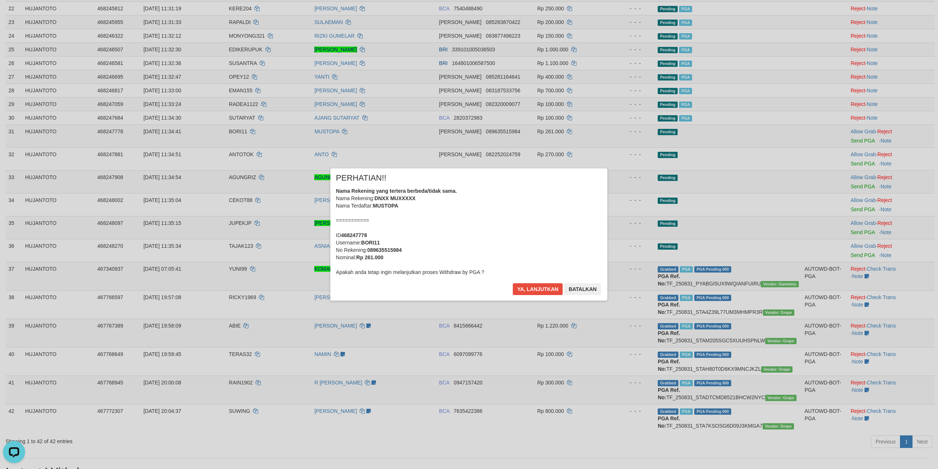
click at [541, 277] on div "× PERHATIAN!! Nama Rekening yang tertera berbeda/tidak sama. Nama Rekening: DNX…" at bounding box center [469, 234] width 277 height 132
click at [538, 288] on button "Ya, lanjutkan" at bounding box center [538, 289] width 50 height 12
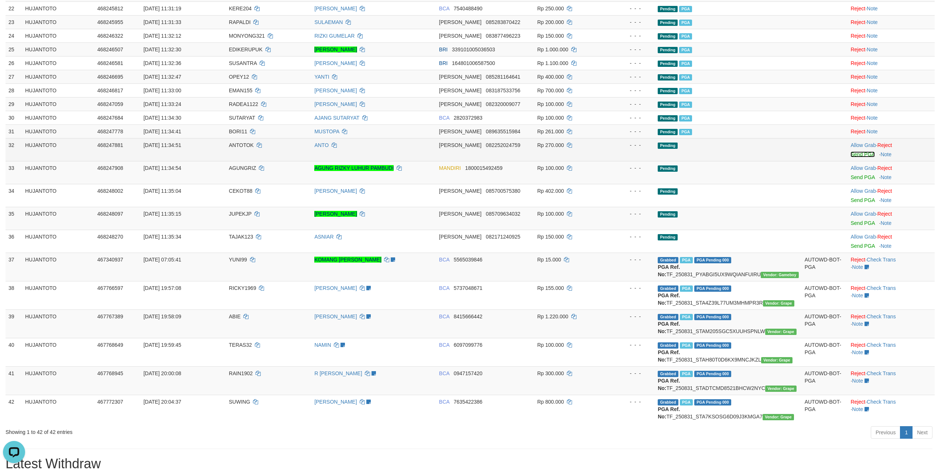
click at [860, 157] on link "Send PGA" at bounding box center [863, 154] width 24 height 6
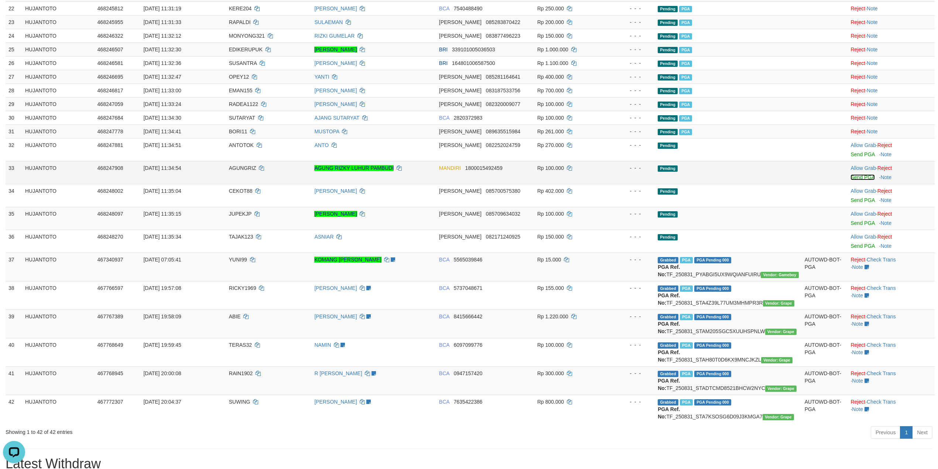
click at [854, 180] on link "Send PGA" at bounding box center [863, 177] width 24 height 6
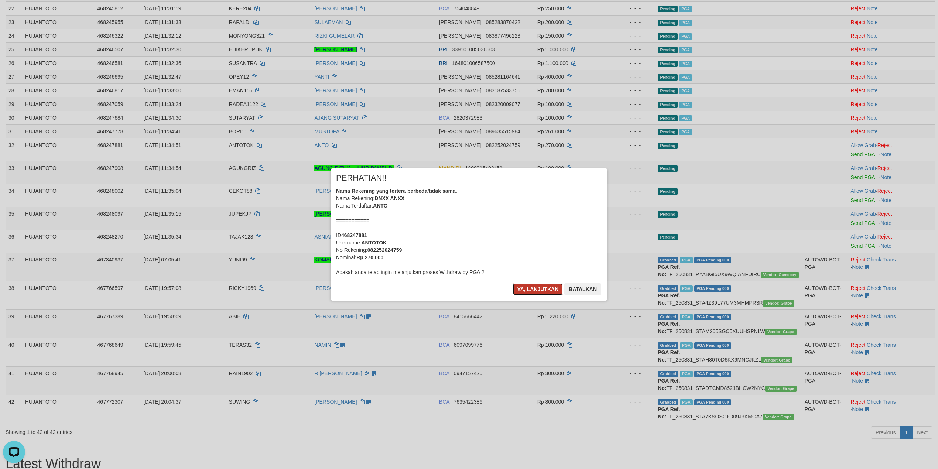
click at [544, 293] on button "Ya, lanjutkan" at bounding box center [538, 289] width 50 height 12
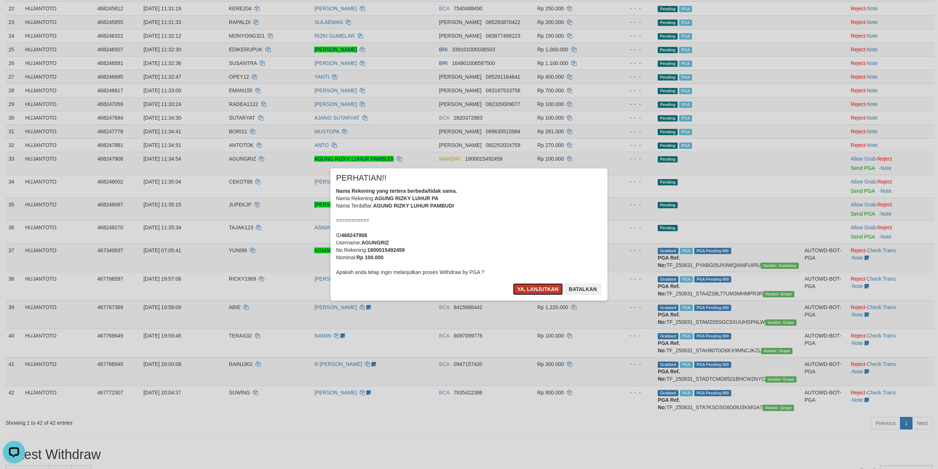
click at [542, 284] on button "Ya, lanjutkan" at bounding box center [538, 289] width 50 height 12
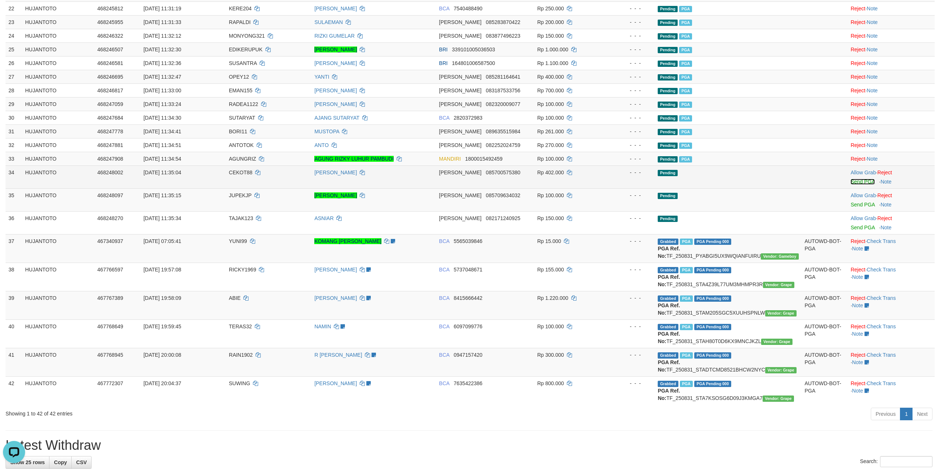
click at [863, 185] on link "Send PGA" at bounding box center [863, 182] width 24 height 6
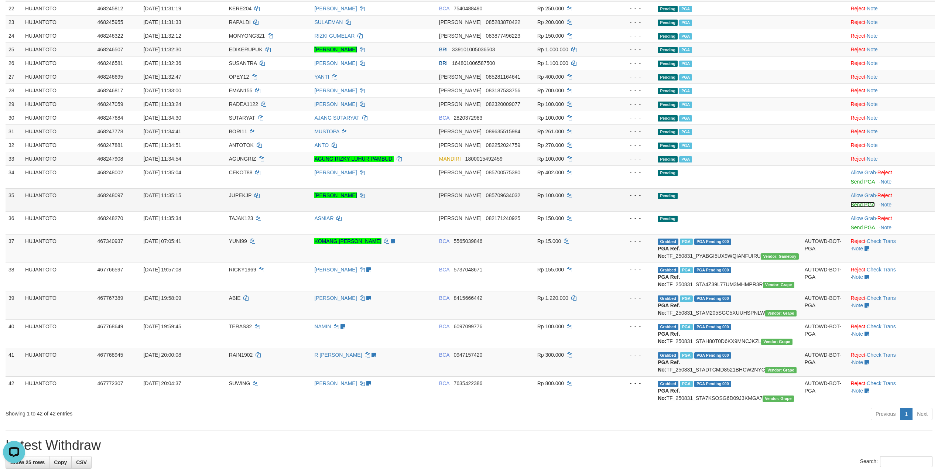
click at [862, 208] on link "Send PGA" at bounding box center [863, 205] width 24 height 6
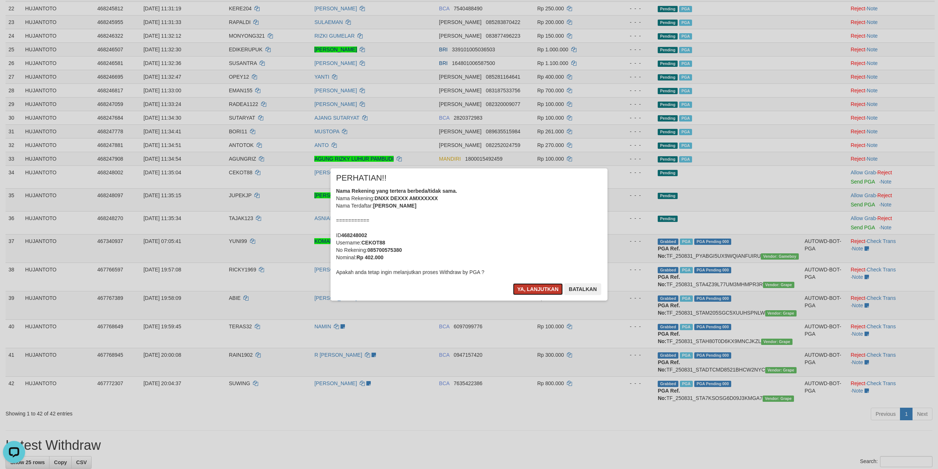
click at [544, 293] on button "Ya, lanjutkan" at bounding box center [538, 289] width 50 height 12
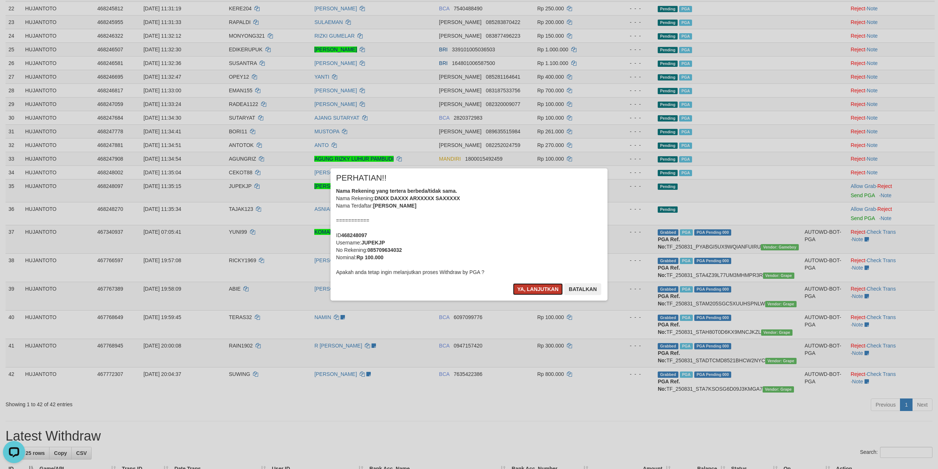
click at [540, 287] on button "Ya, lanjutkan" at bounding box center [538, 289] width 50 height 12
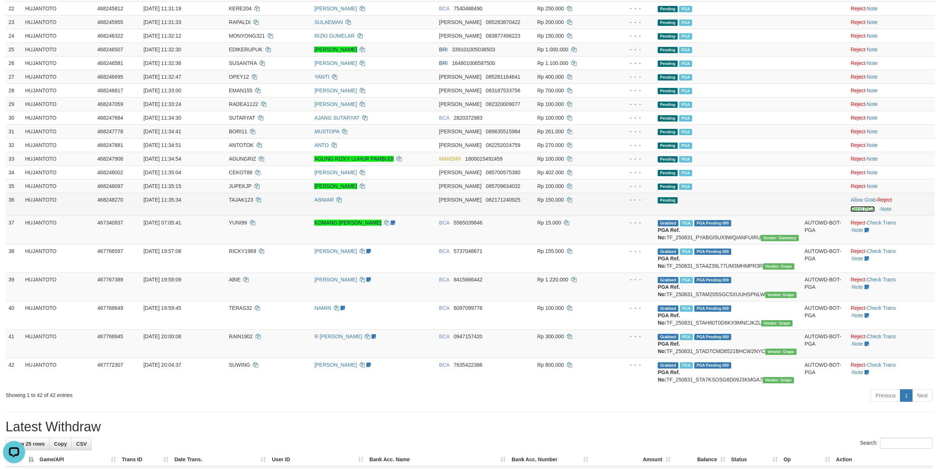
click at [866, 212] on link "Send PGA" at bounding box center [863, 209] width 24 height 6
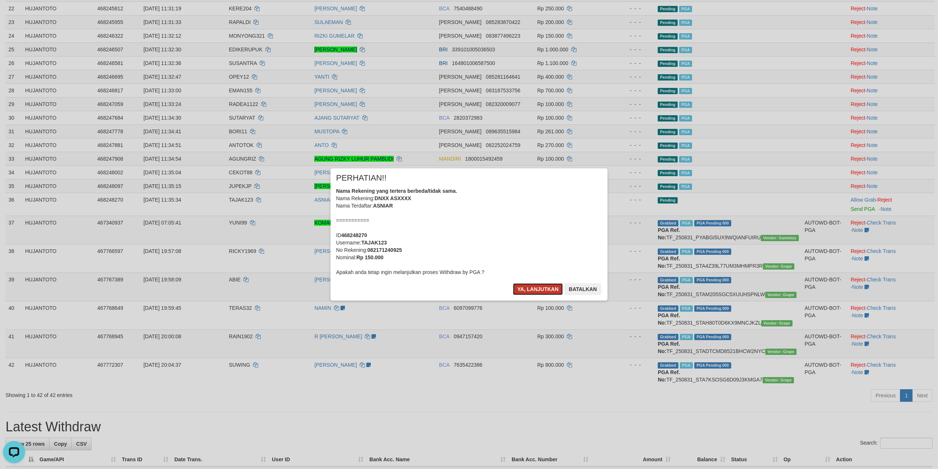
click at [542, 287] on button "Ya, lanjutkan" at bounding box center [538, 289] width 50 height 12
